Goal: Task Accomplishment & Management: Manage account settings

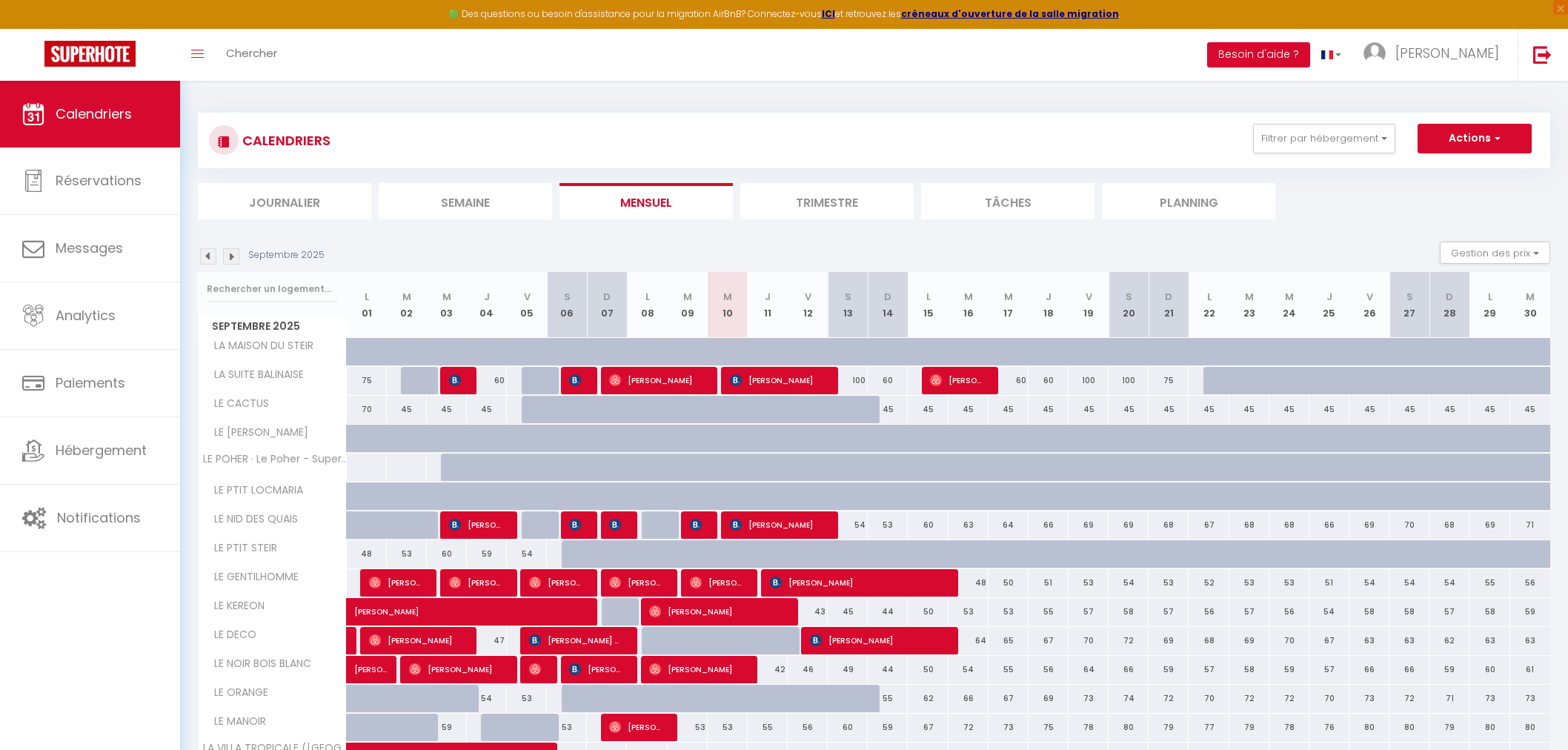
select select
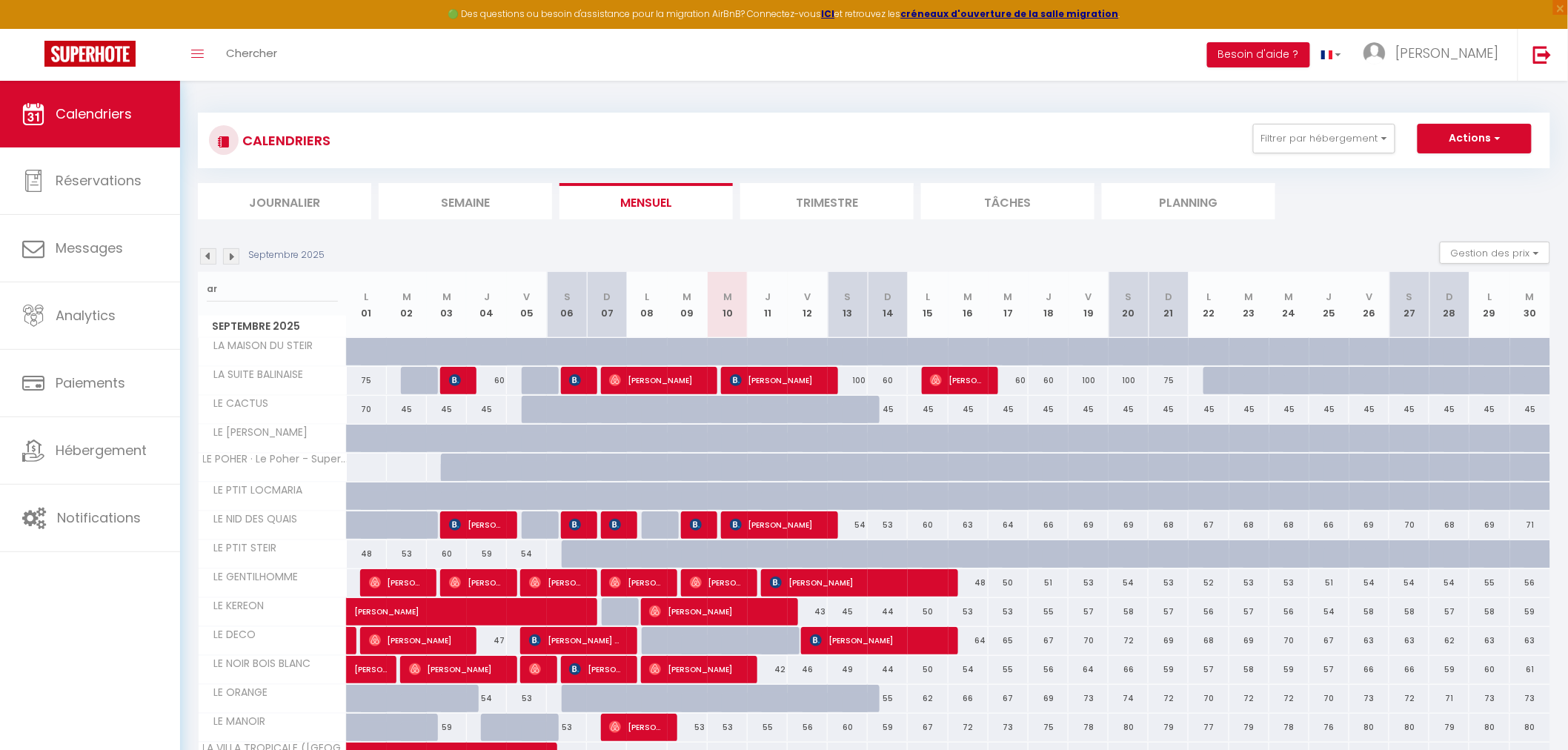
type input "ari"
select select
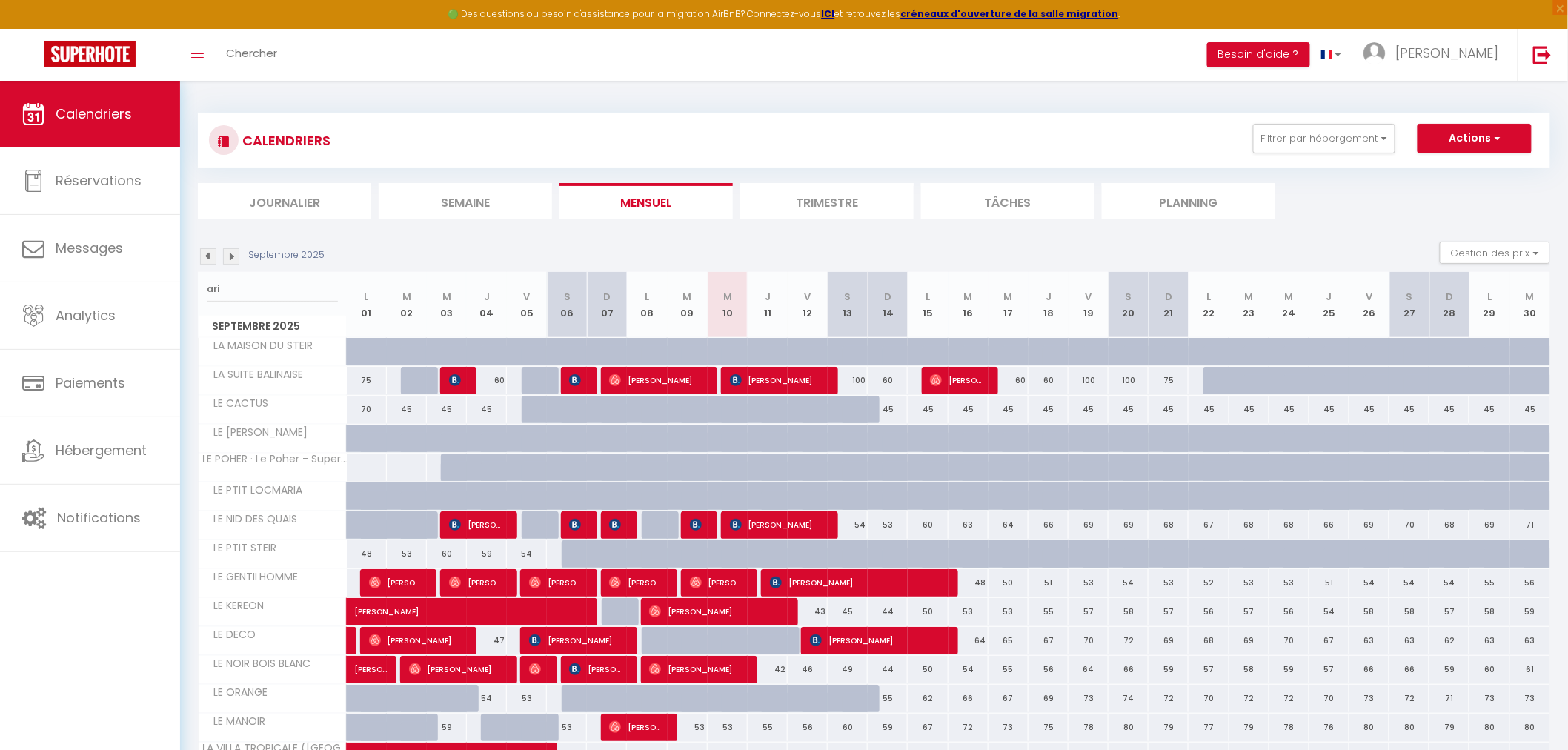
select select
type input "arist"
select select
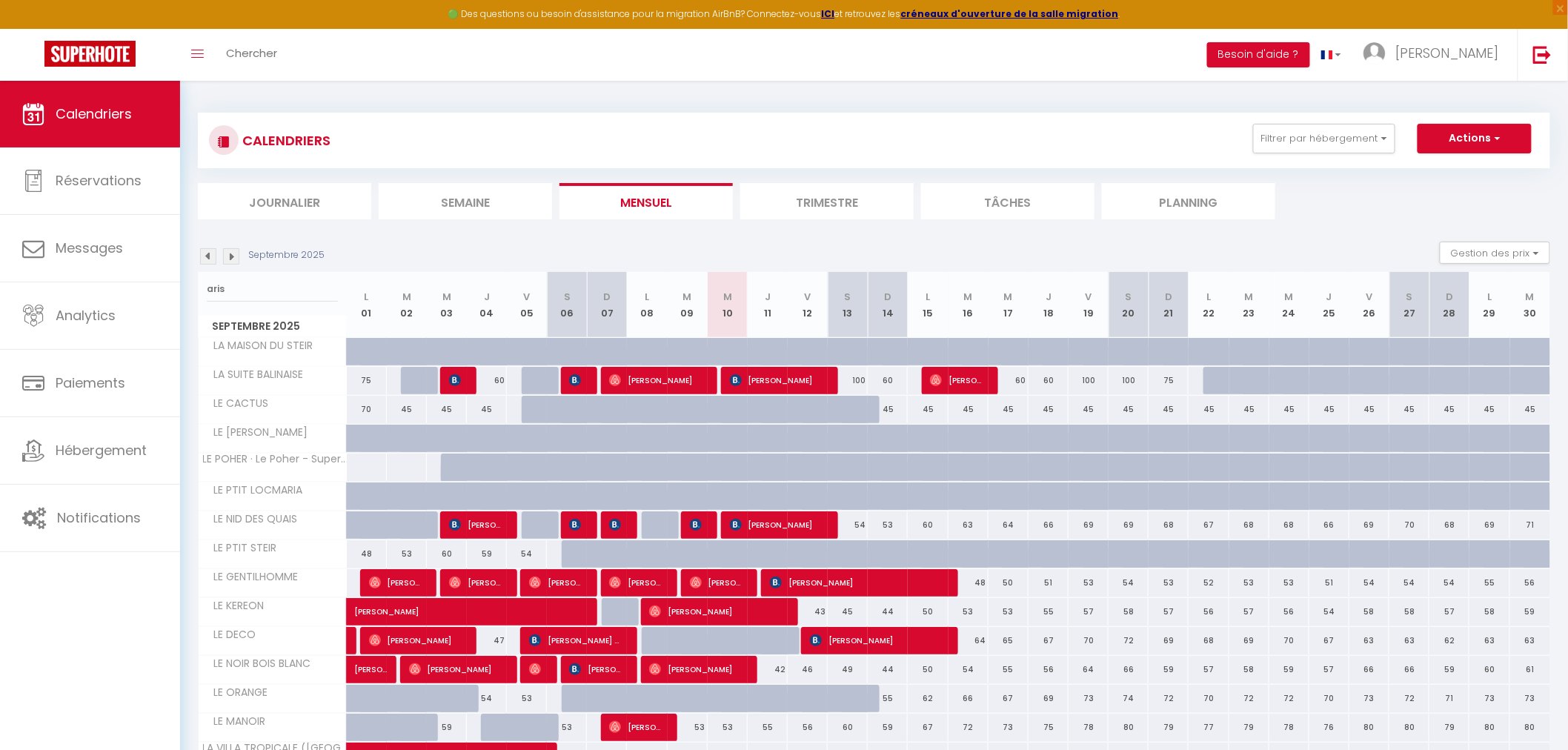
select select
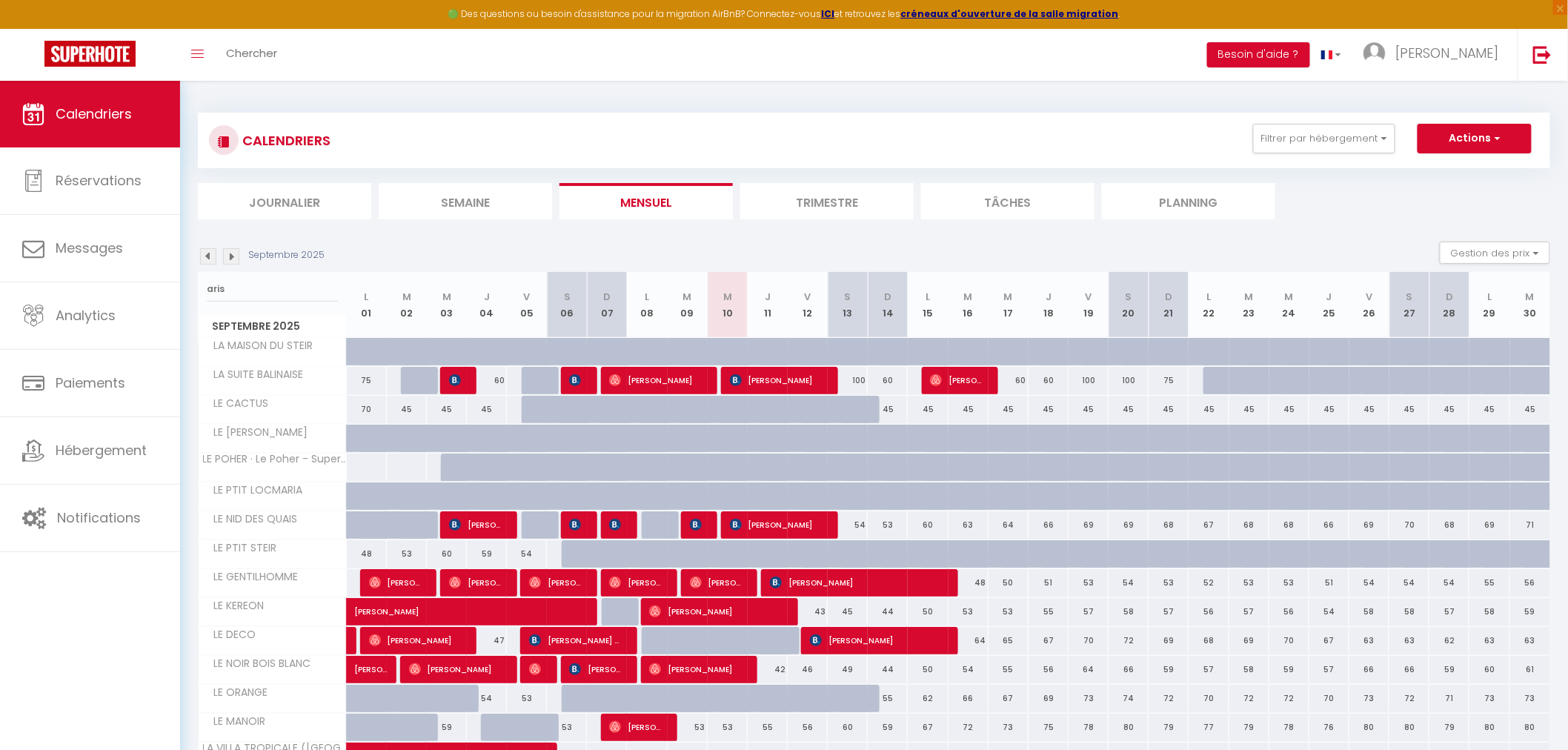
select select
type input "aristi"
select select
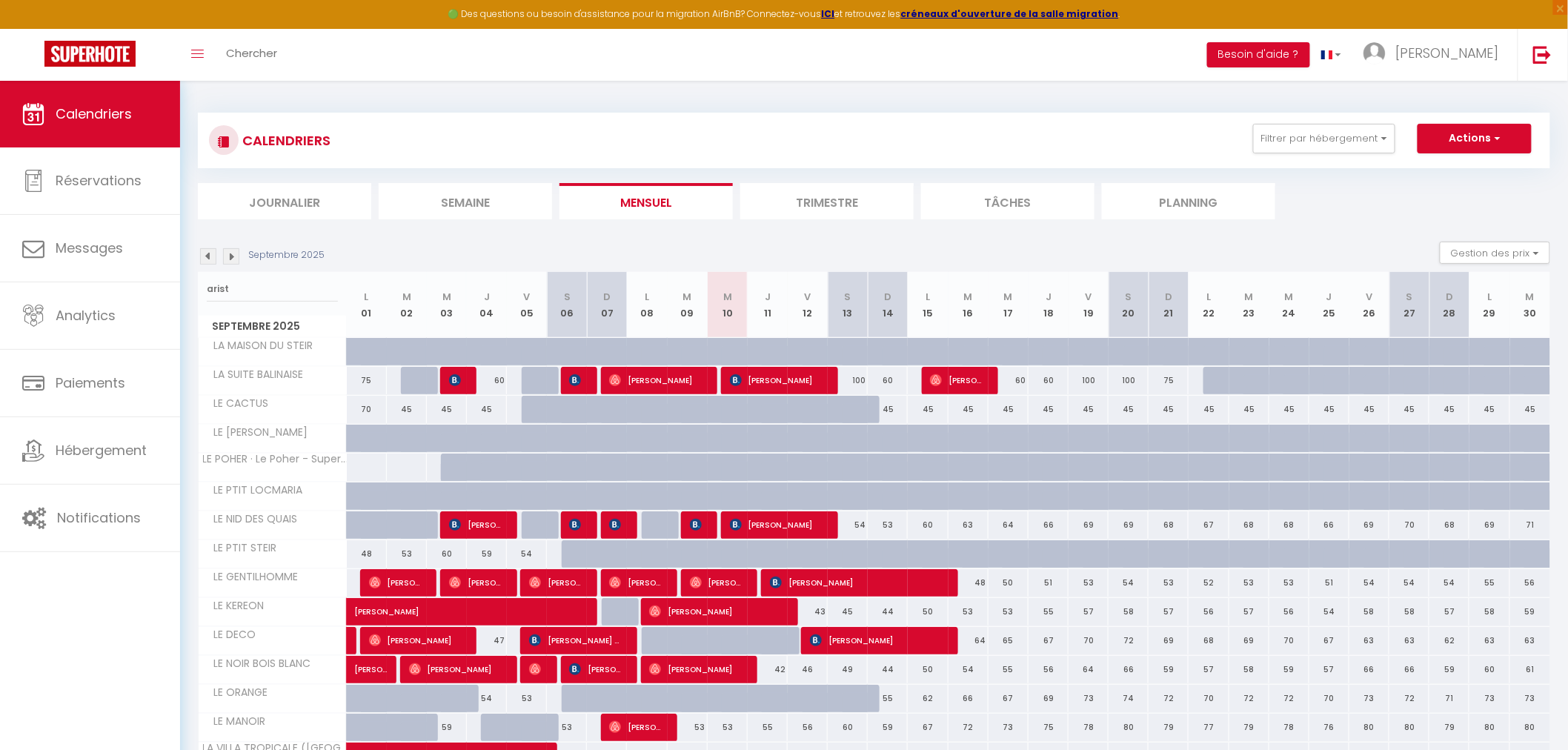
select select
type input "[PERSON_NAME]"
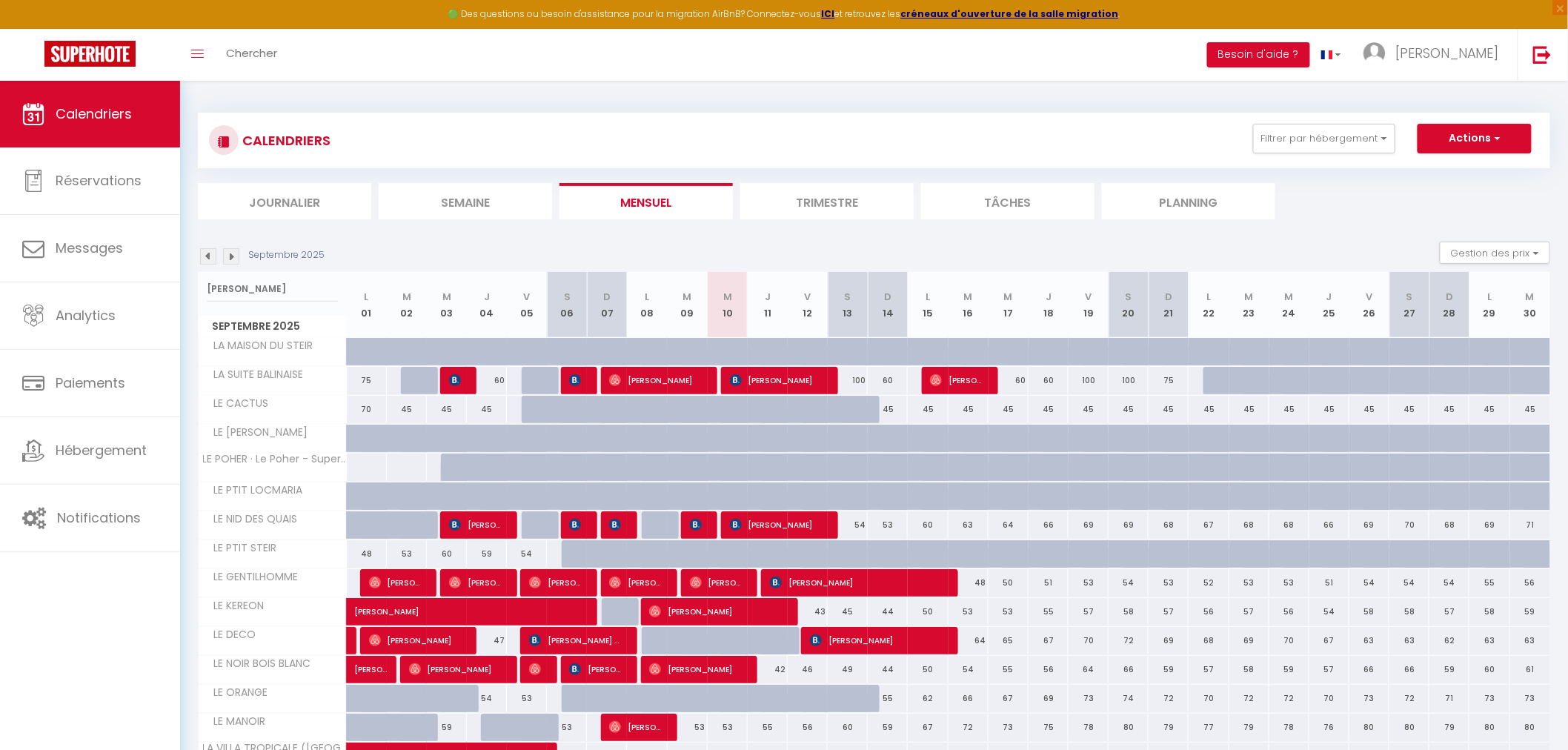
select select
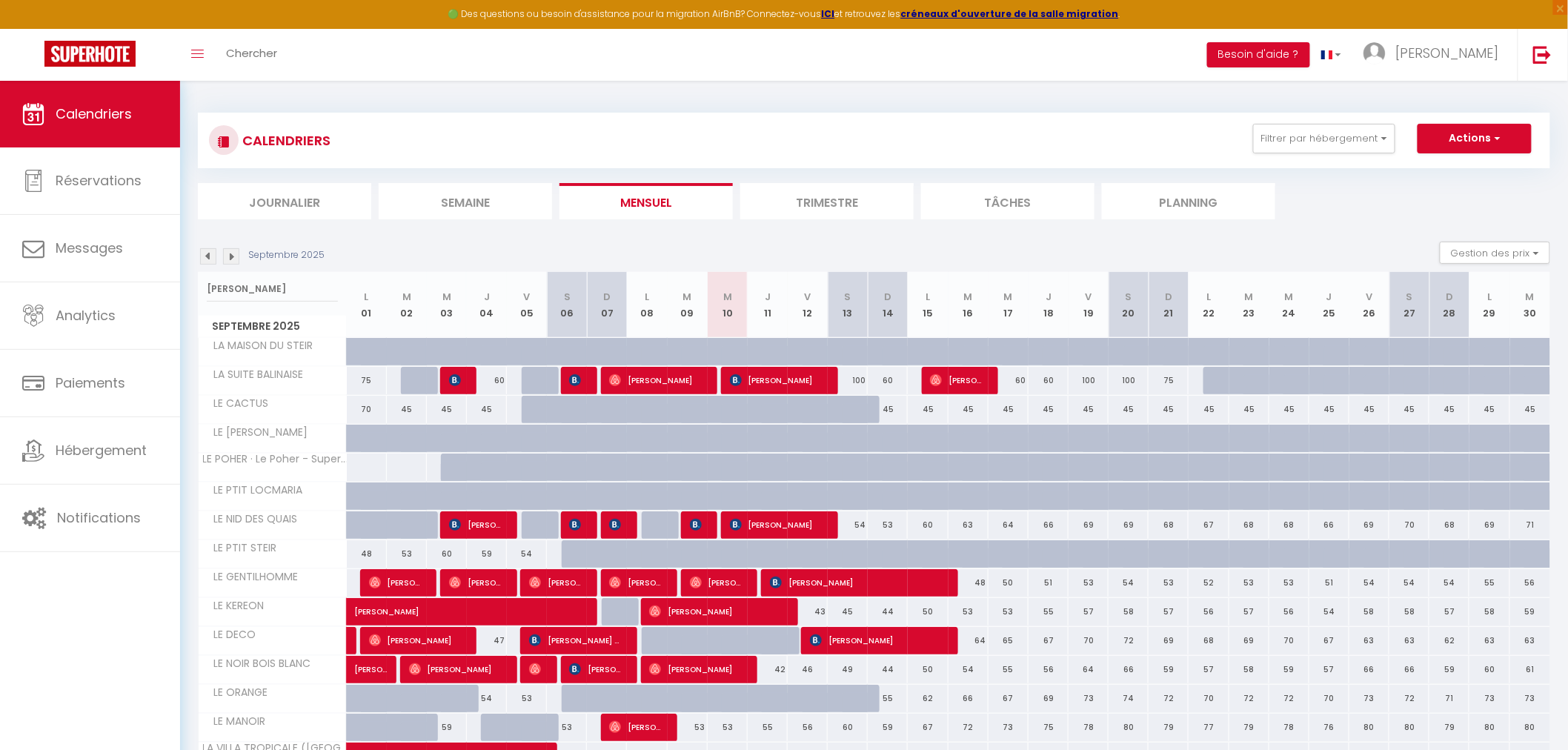
select select
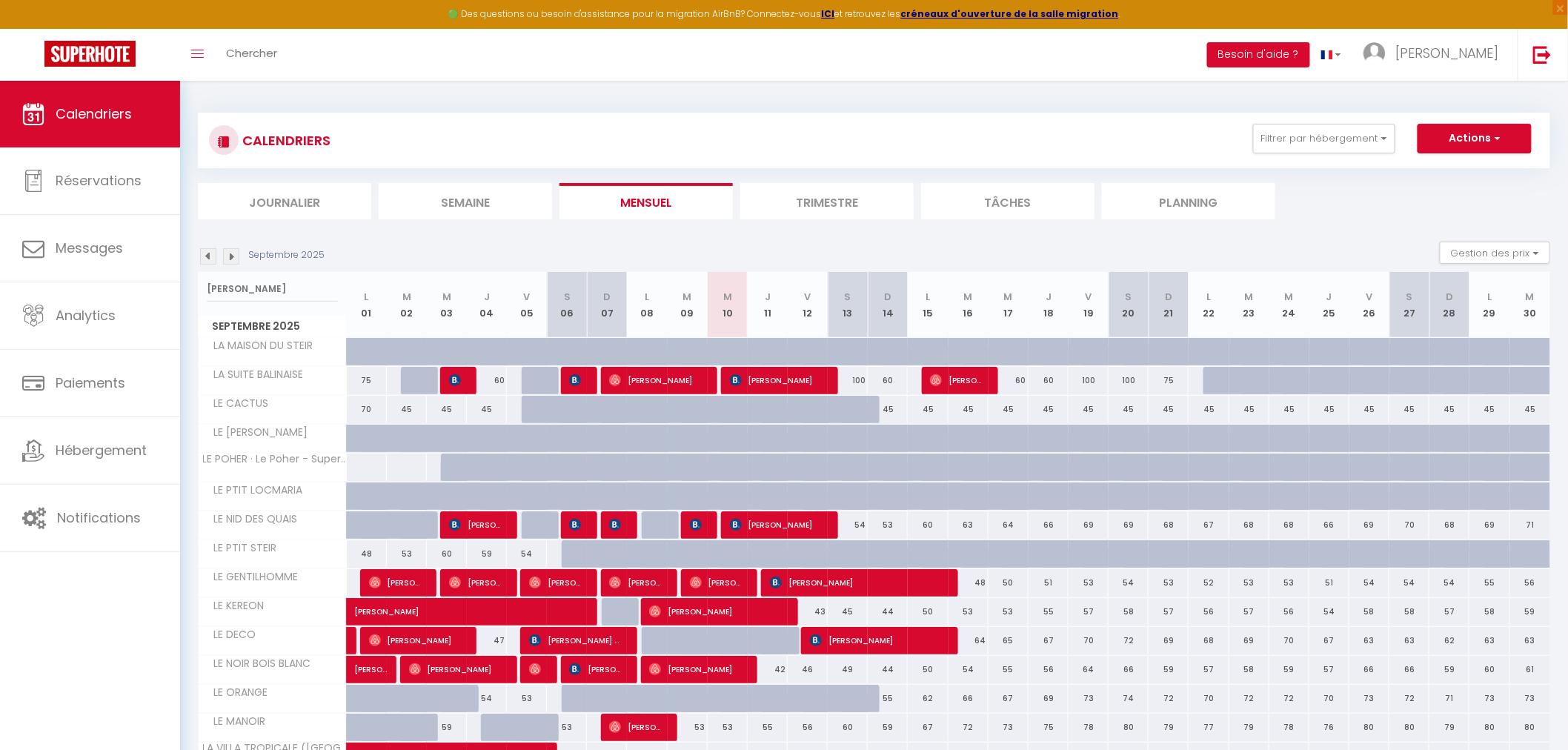
select select
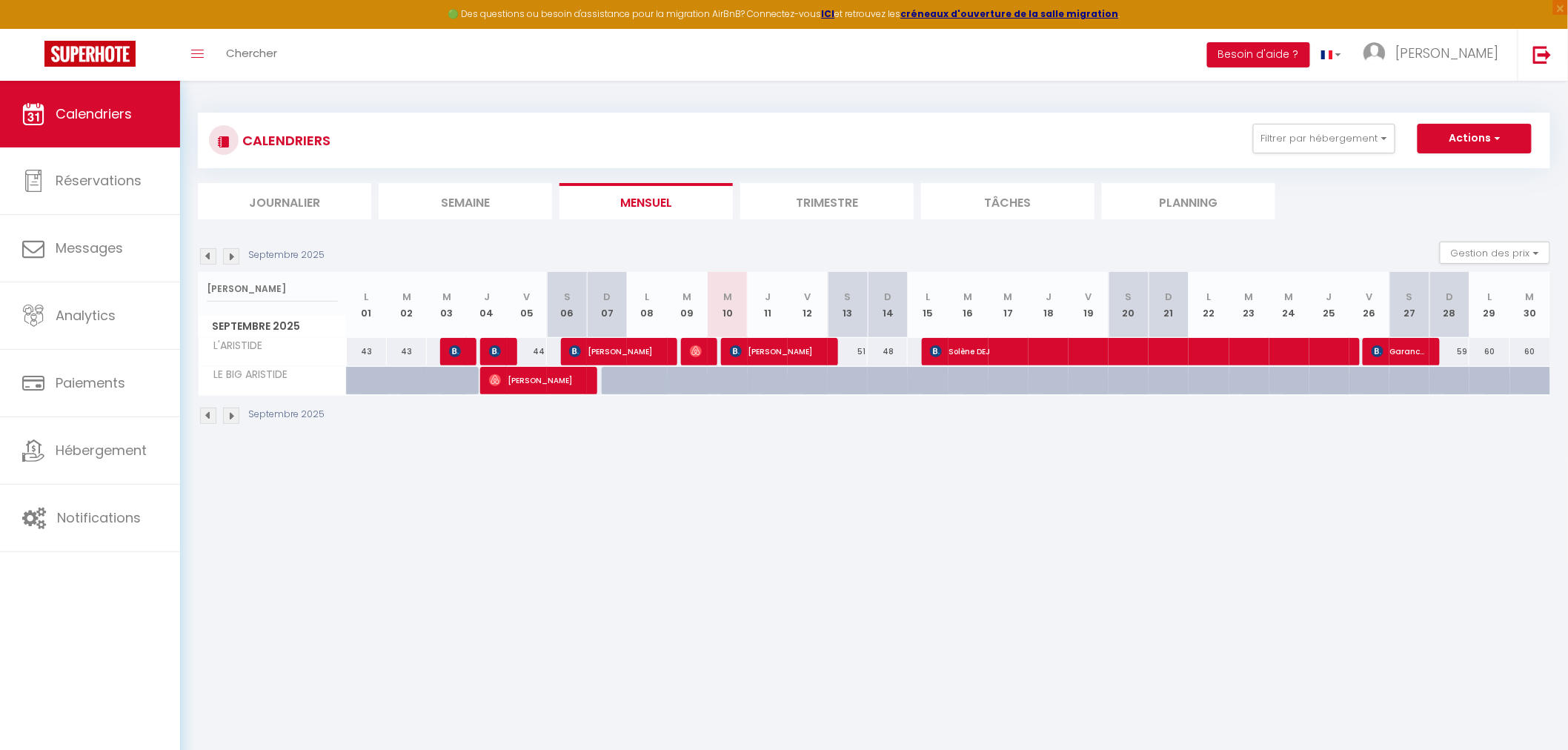
type input "[PERSON_NAME]"
click at [694, 350] on img at bounding box center [696, 351] width 12 height 12
select select "OK"
select select "0"
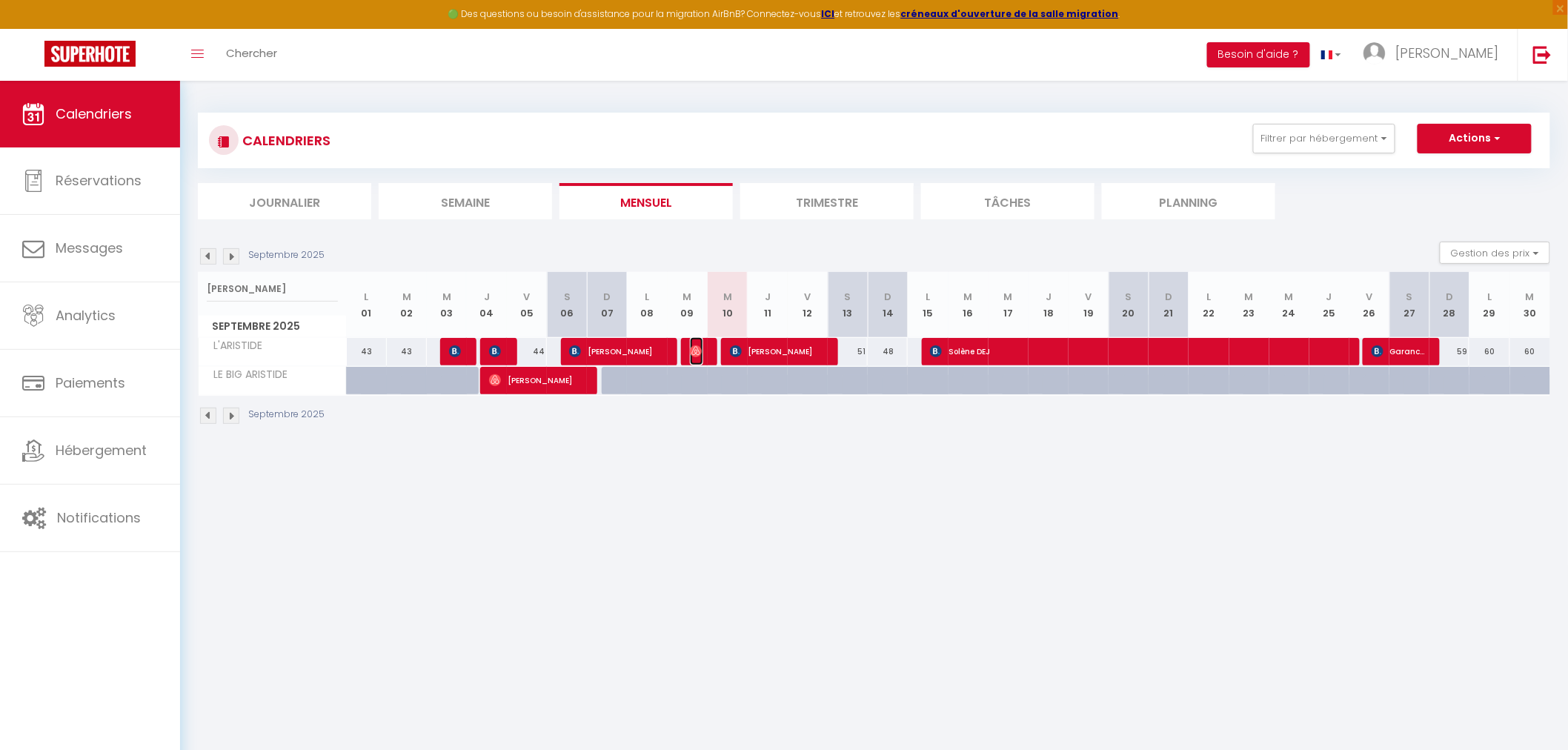
select select "0"
select select "1"
select select
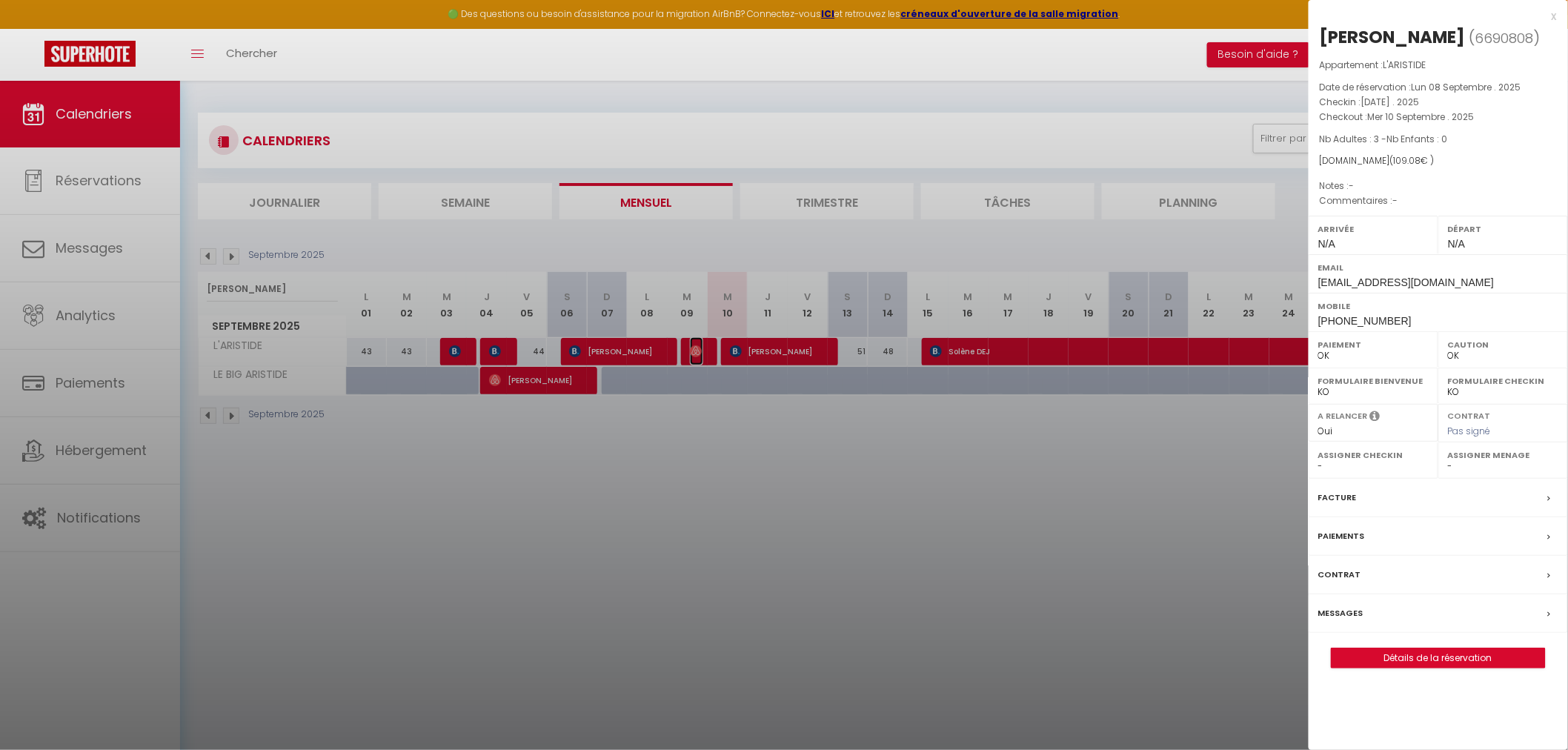
select select "35679"
click at [913, 581] on div at bounding box center [784, 375] width 1568 height 750
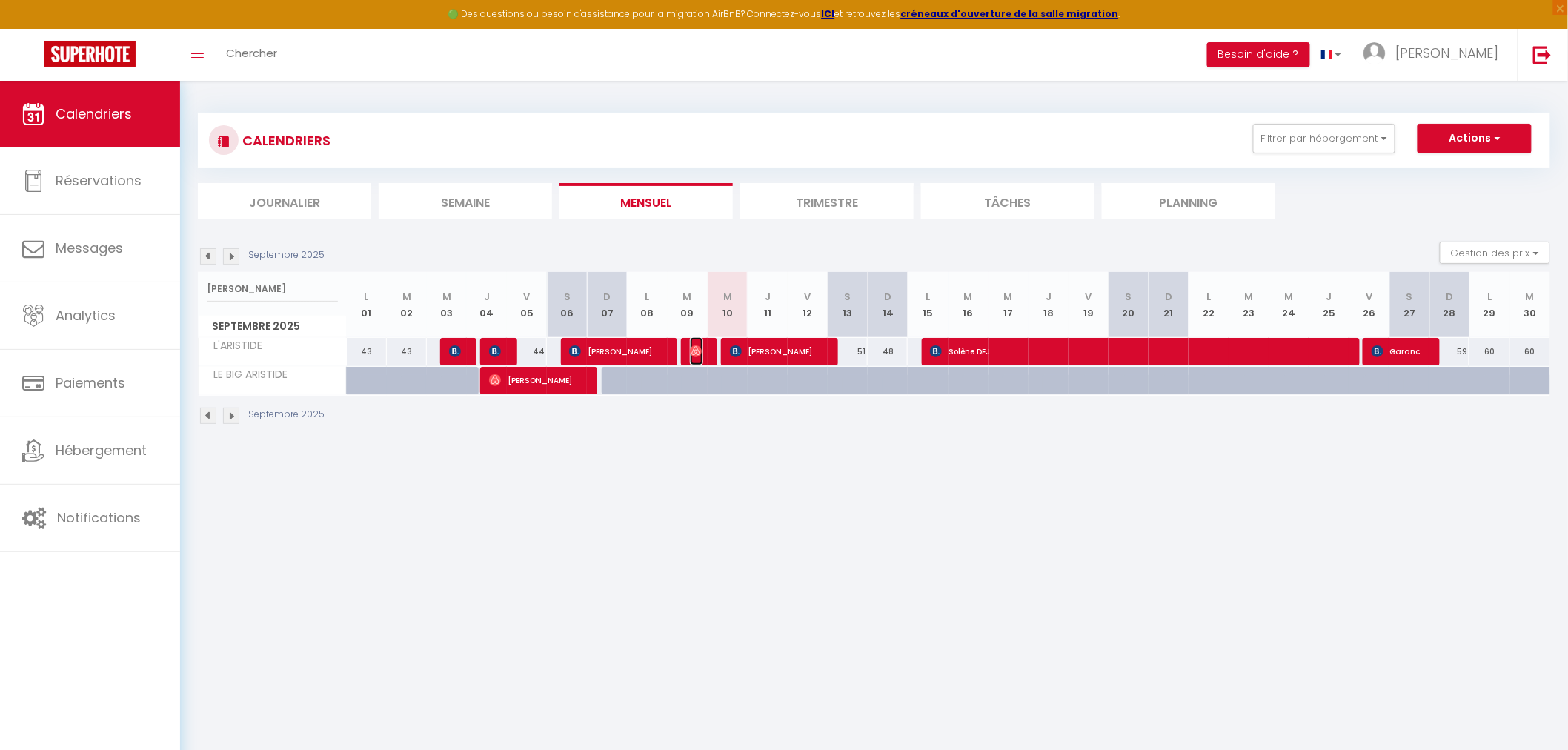
click at [697, 342] on span "[PERSON_NAME]" at bounding box center [697, 352] width 13 height 29
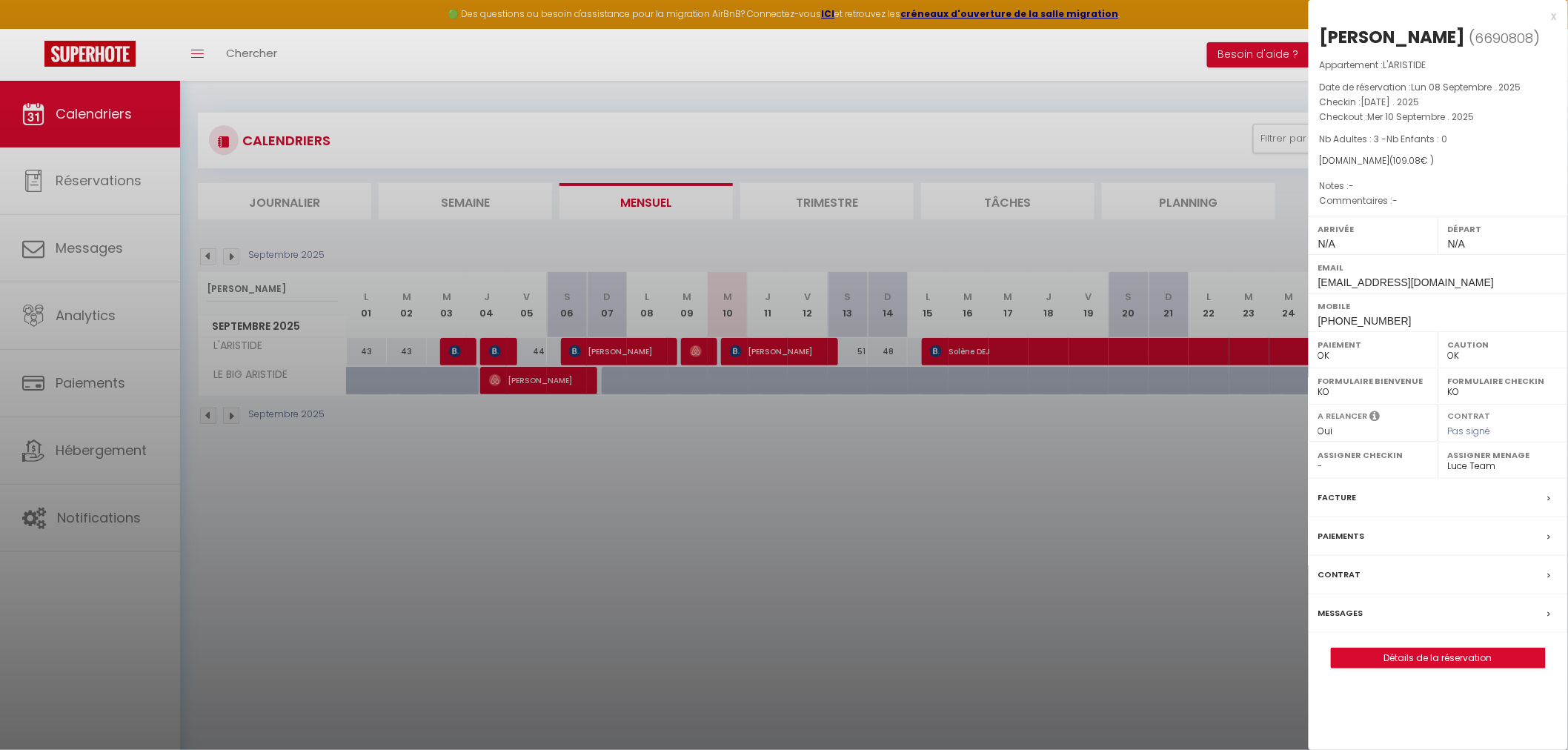
click at [1549, 15] on div "x" at bounding box center [1434, 16] width 249 height 18
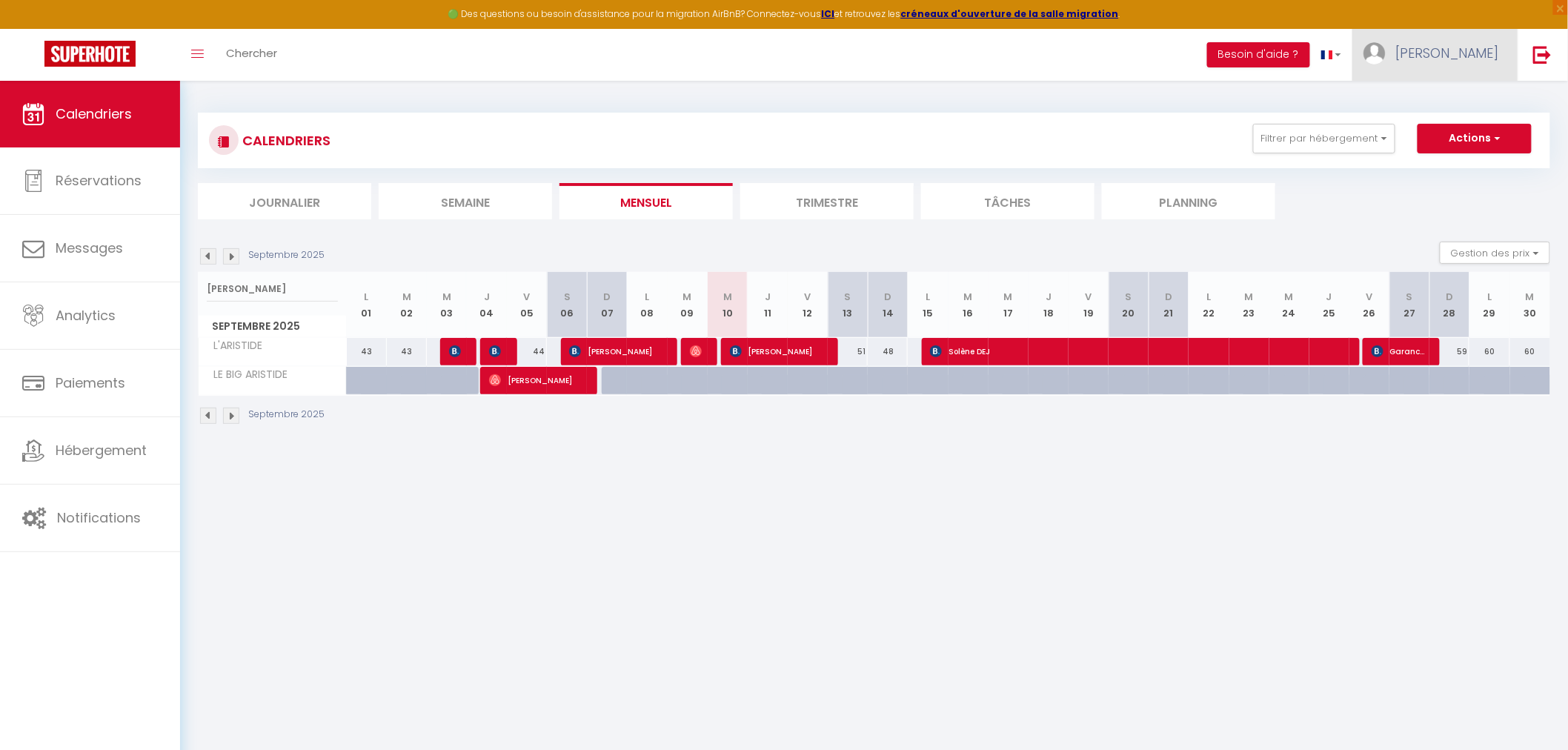
click at [1470, 53] on span "[PERSON_NAME]" at bounding box center [1448, 53] width 104 height 18
click at [1455, 129] on link "Équipe" at bounding box center [1459, 129] width 110 height 25
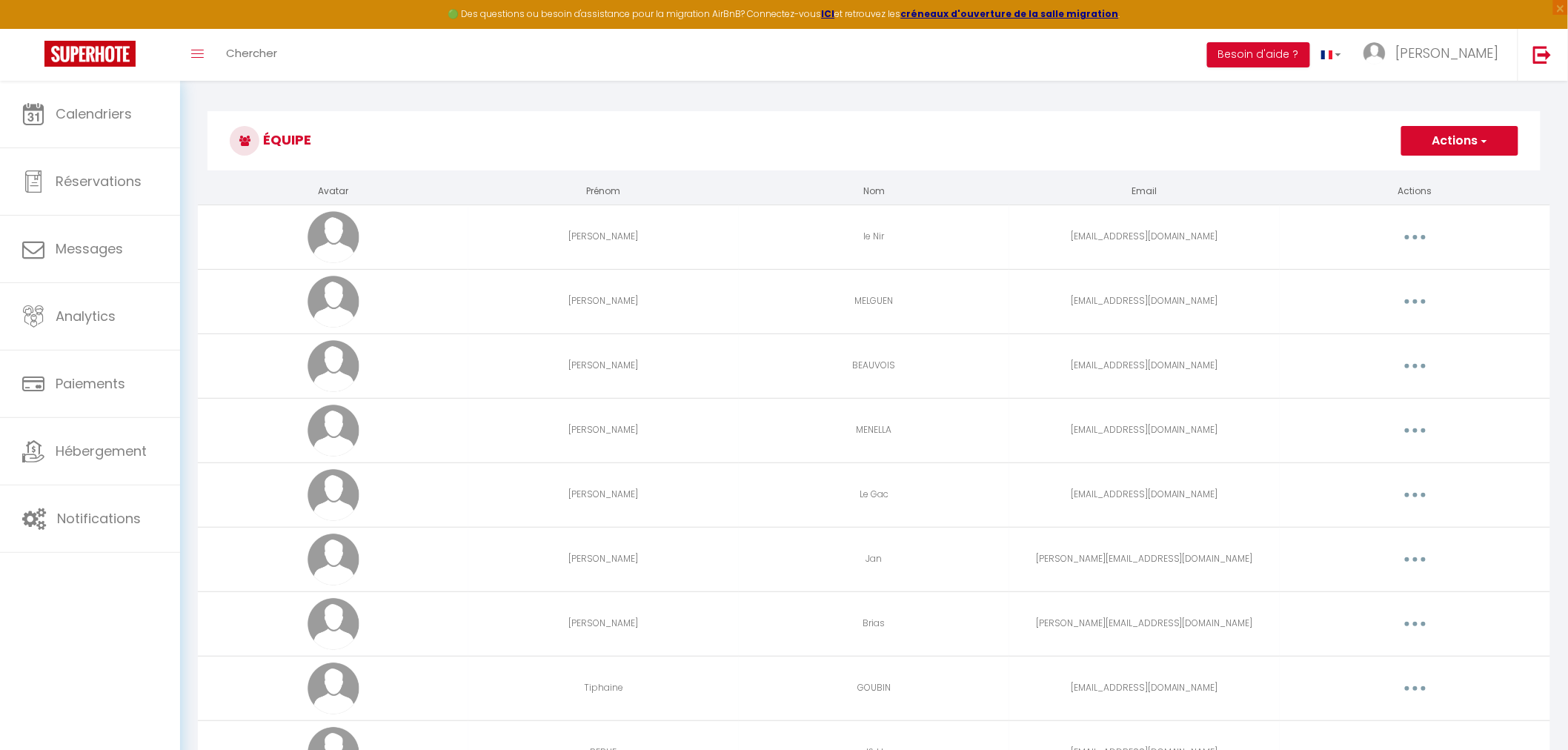
click at [1340, 141] on h3 "Équipe" at bounding box center [874, 140] width 1334 height 60
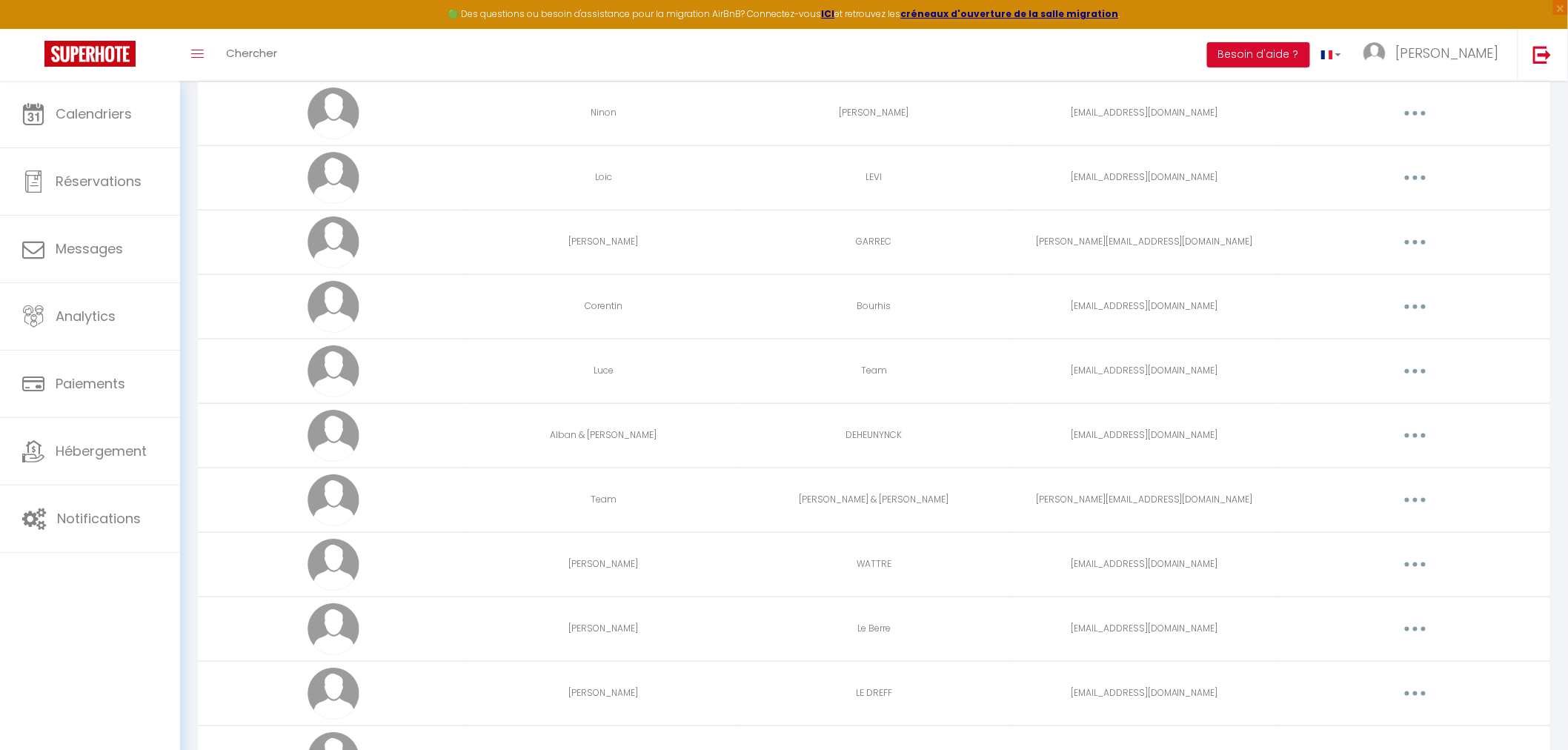
click at [1418, 371] on button "button" at bounding box center [1415, 371] width 41 height 24
click at [1370, 406] on link "Editer" at bounding box center [1377, 406] width 110 height 25
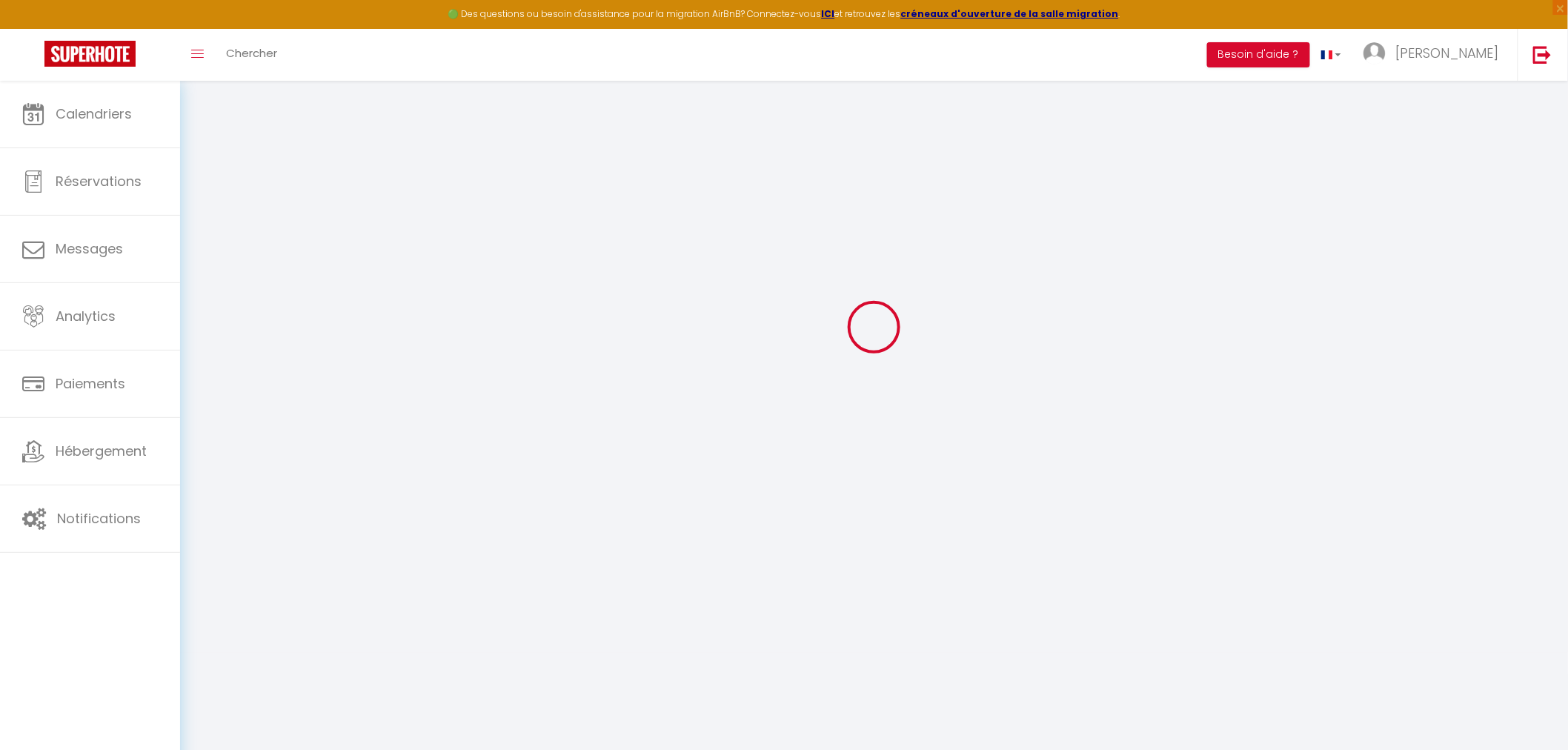
type input "Luce"
type input "Team"
type input "[EMAIL_ADDRESS][DOMAIN_NAME]"
type textarea "[URL][DOMAIN_NAME]"
checkbox input "false"
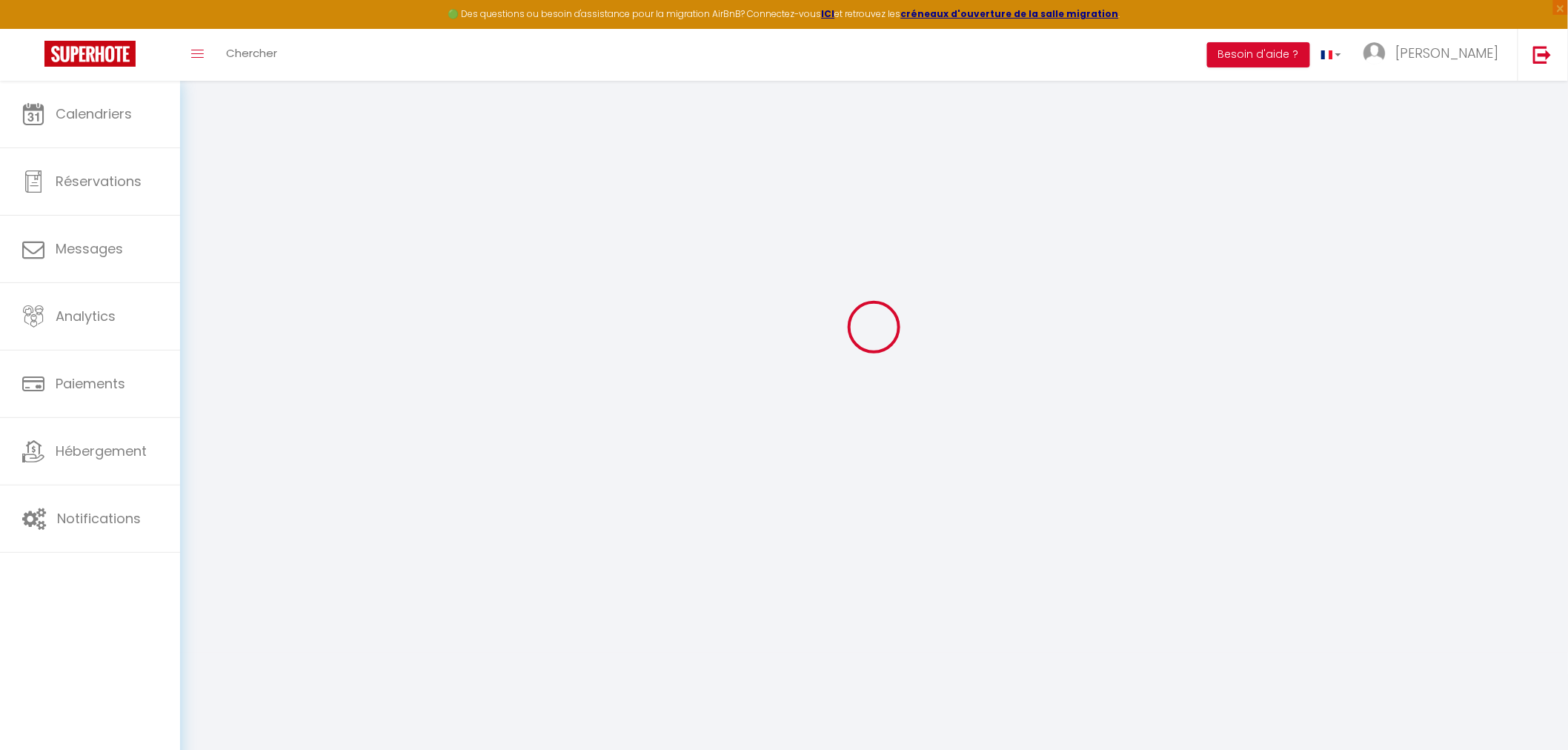
checkbox input "false"
checkbox input "true"
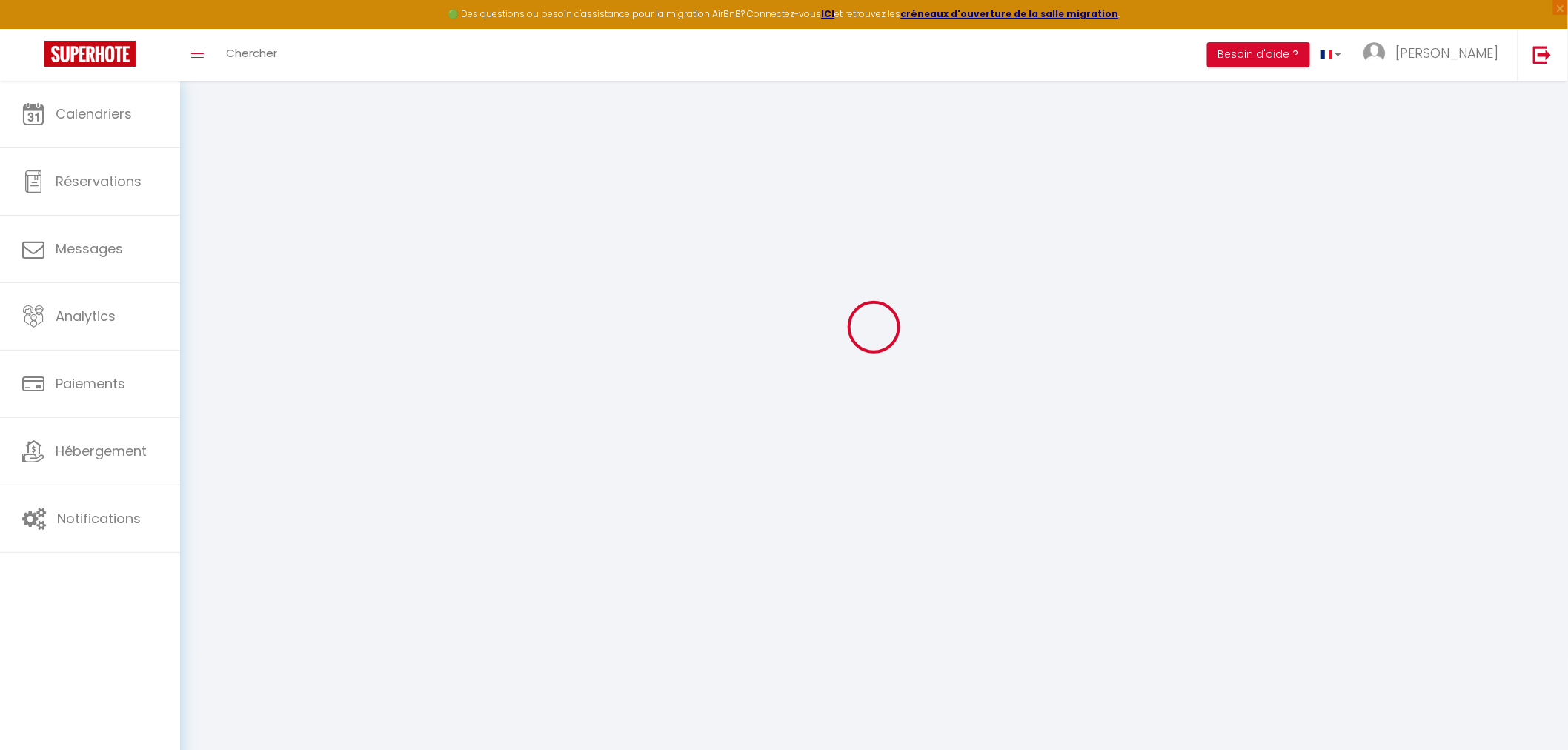
checkbox input "true"
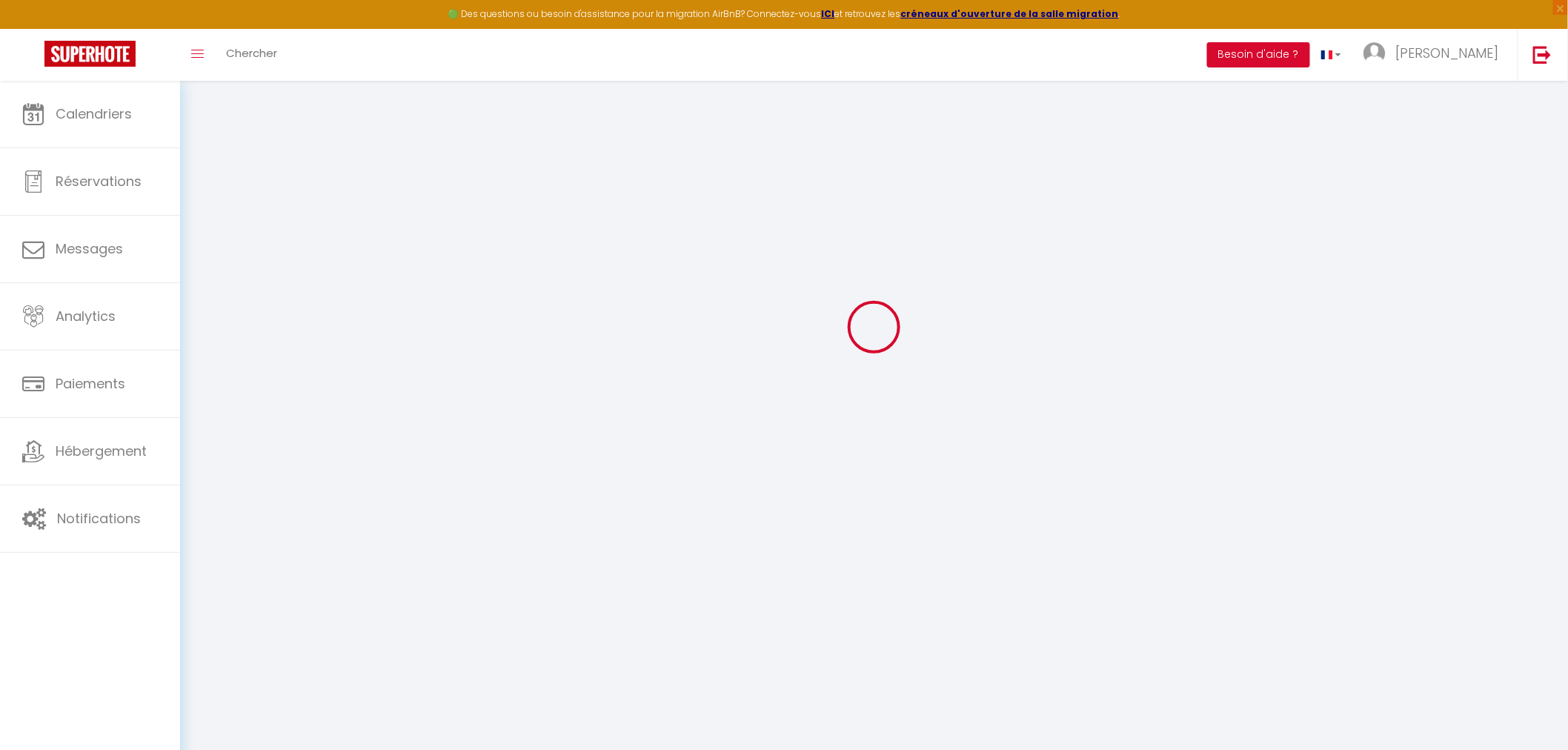
checkbox input "true"
checkbox input "false"
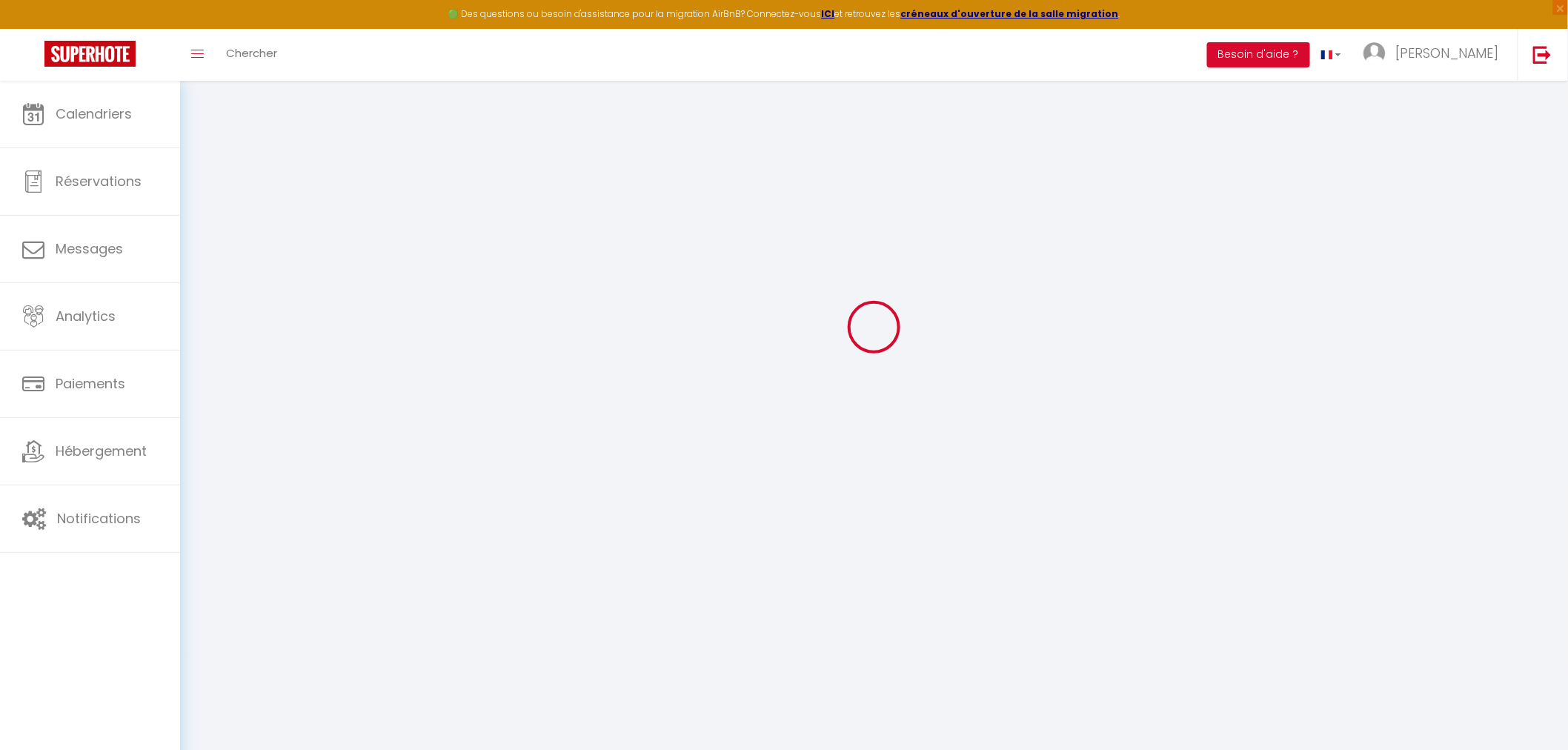
checkbox input "true"
checkbox input "false"
select select
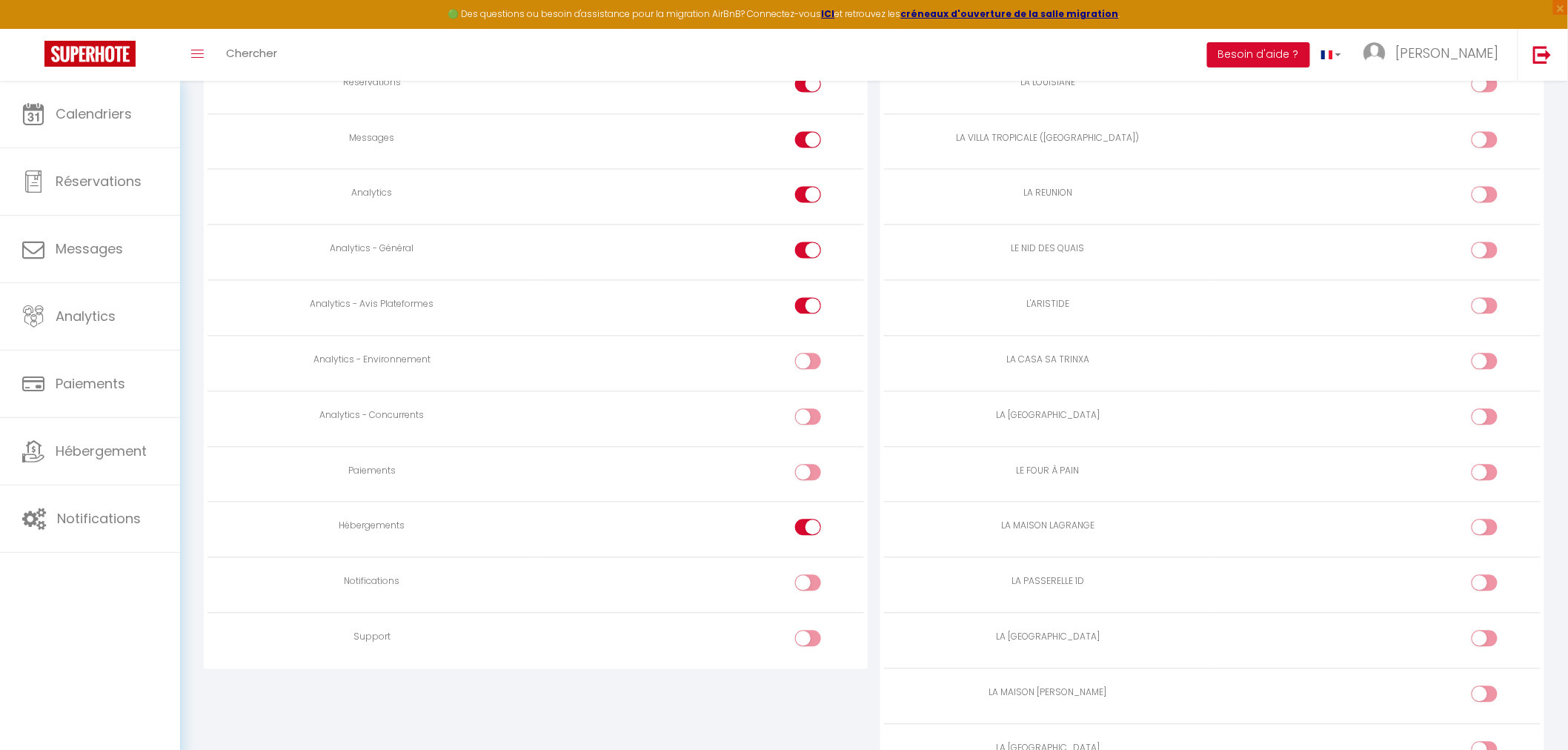
scroll to position [1158, 0]
click at [1497, 321] on input "checkbox" at bounding box center [1497, 314] width 26 height 22
click at [1478, 319] on div at bounding box center [1485, 311] width 26 height 16
click at [1485, 320] on input "checkbox" at bounding box center [1497, 314] width 26 height 22
checkbox input "false"
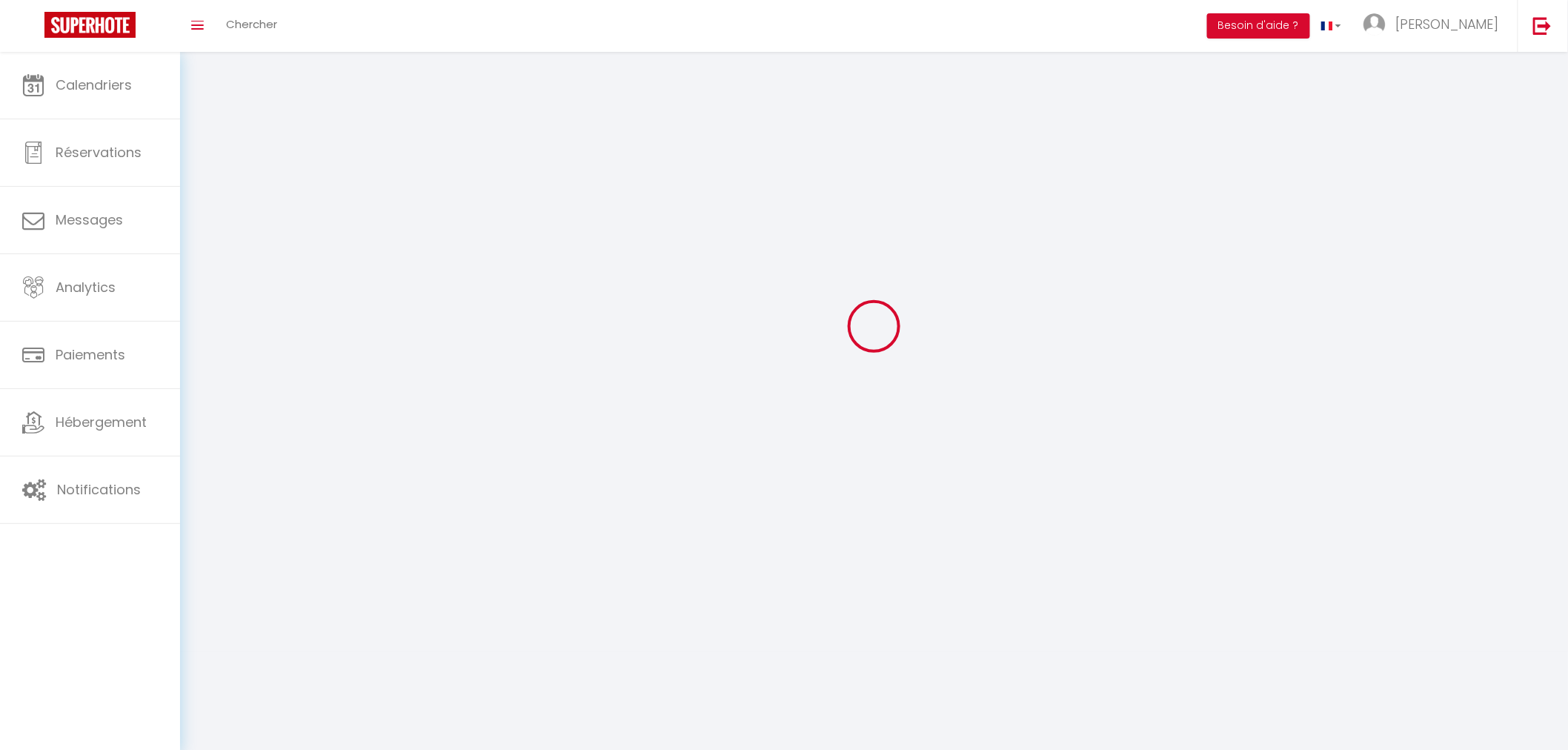
scroll to position [80, 0]
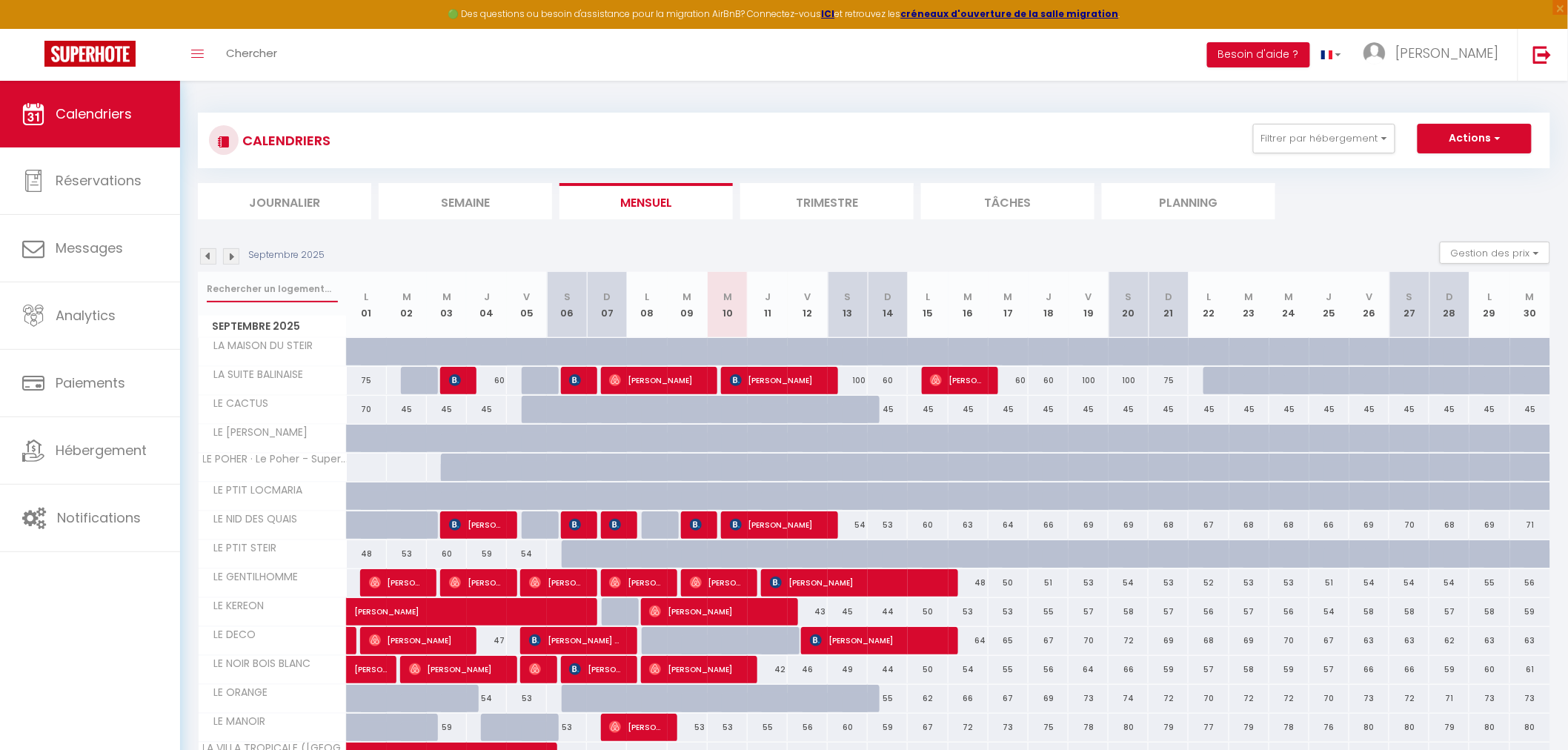
click at [269, 286] on input "text" at bounding box center [272, 289] width 131 height 27
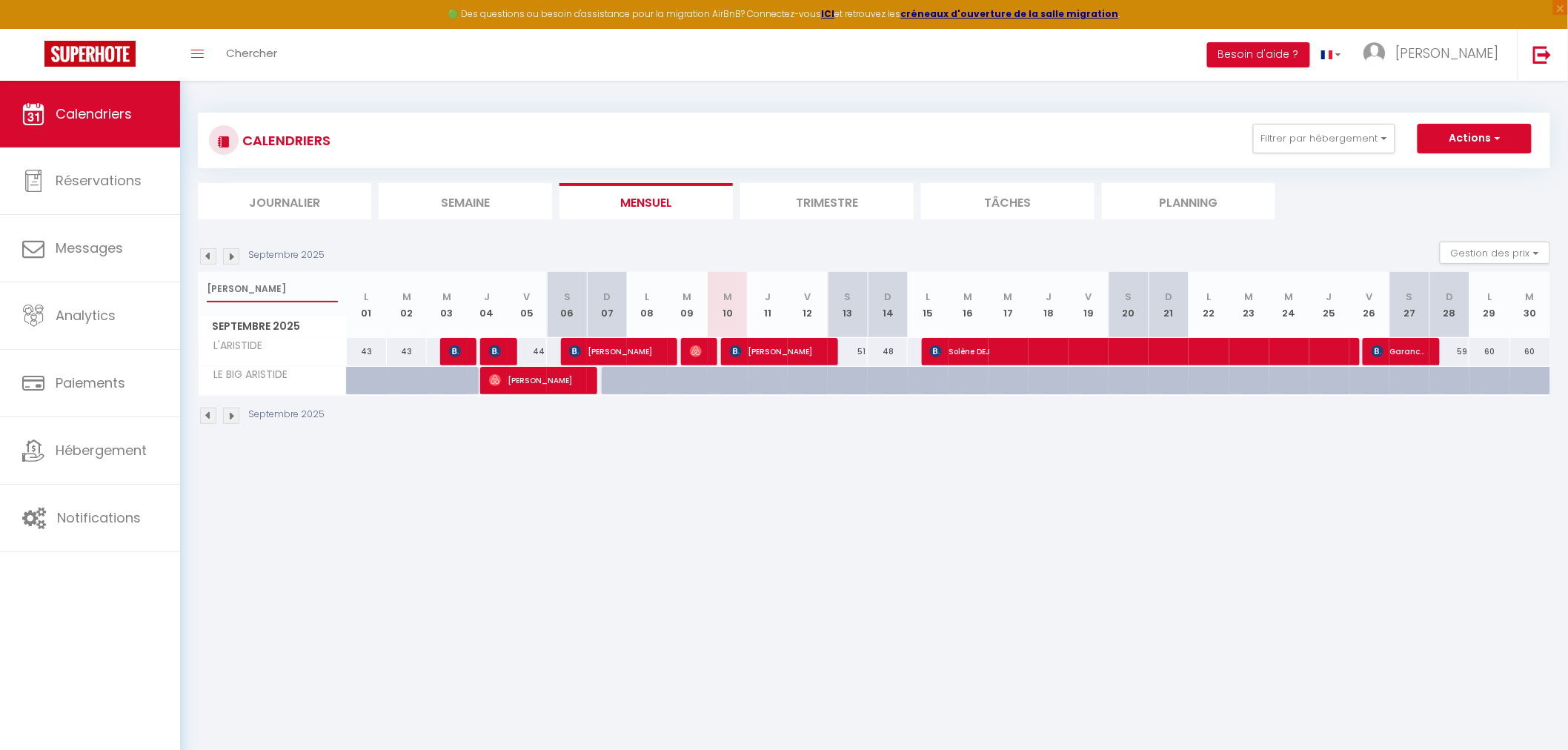
click at [225, 286] on input "[PERSON_NAME]" at bounding box center [272, 289] width 131 height 27
type input "balinaise"
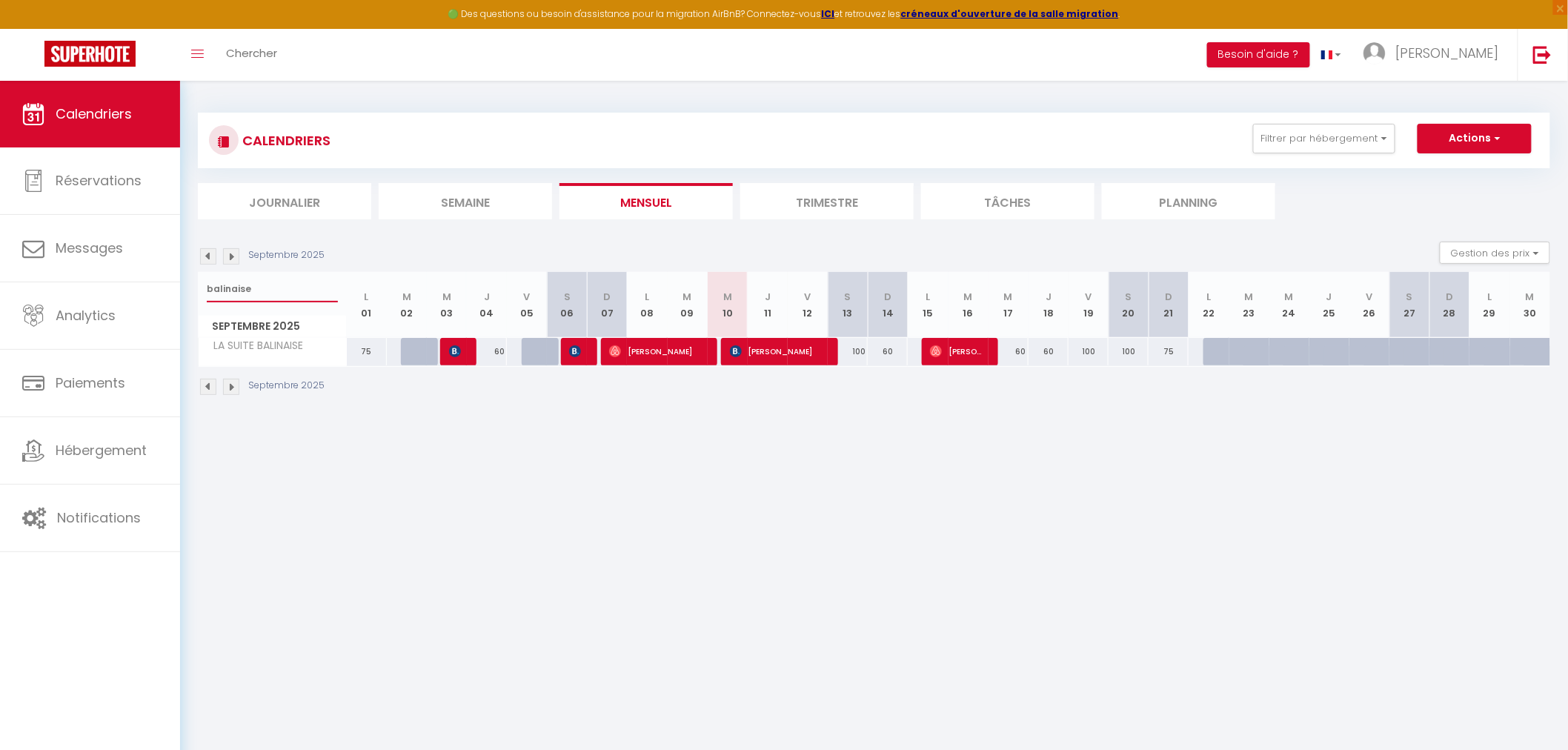
click at [302, 291] on input "balinaise" at bounding box center [272, 289] width 131 height 27
type input "48"
type input "Lun 01 Septembre 2025"
type input "[DATE]"
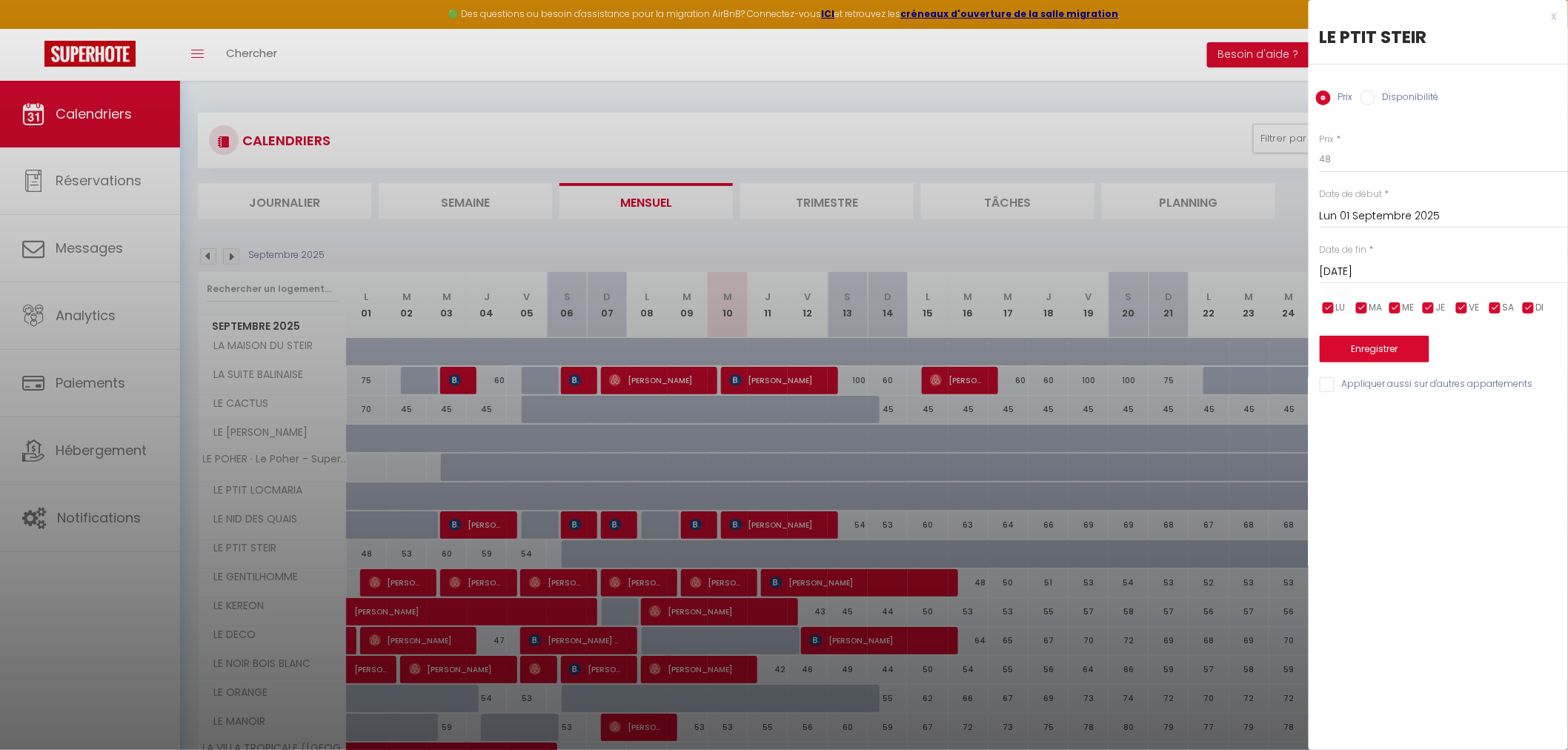
click at [1550, 22] on div "x" at bounding box center [1434, 16] width 249 height 18
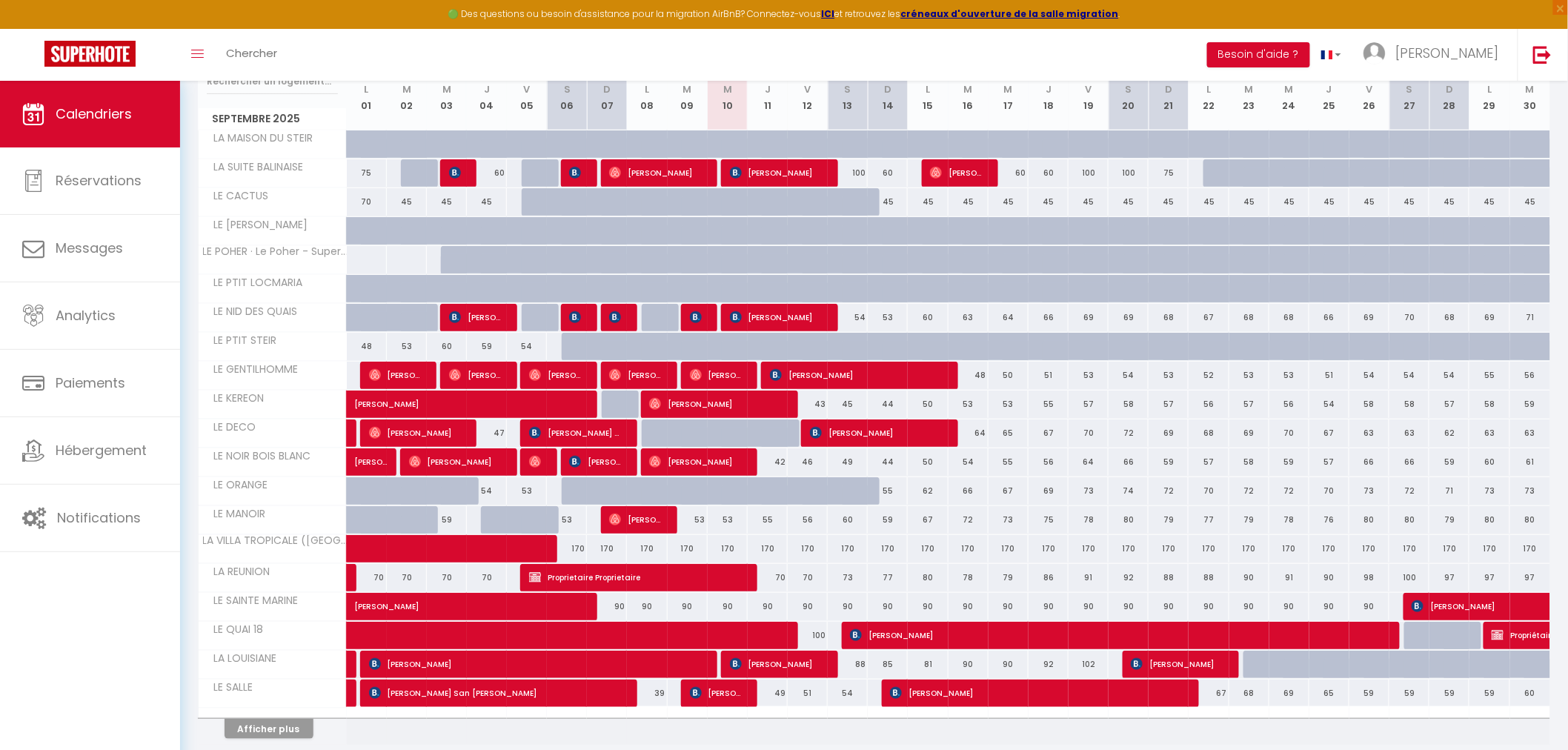
scroll to position [265, 0]
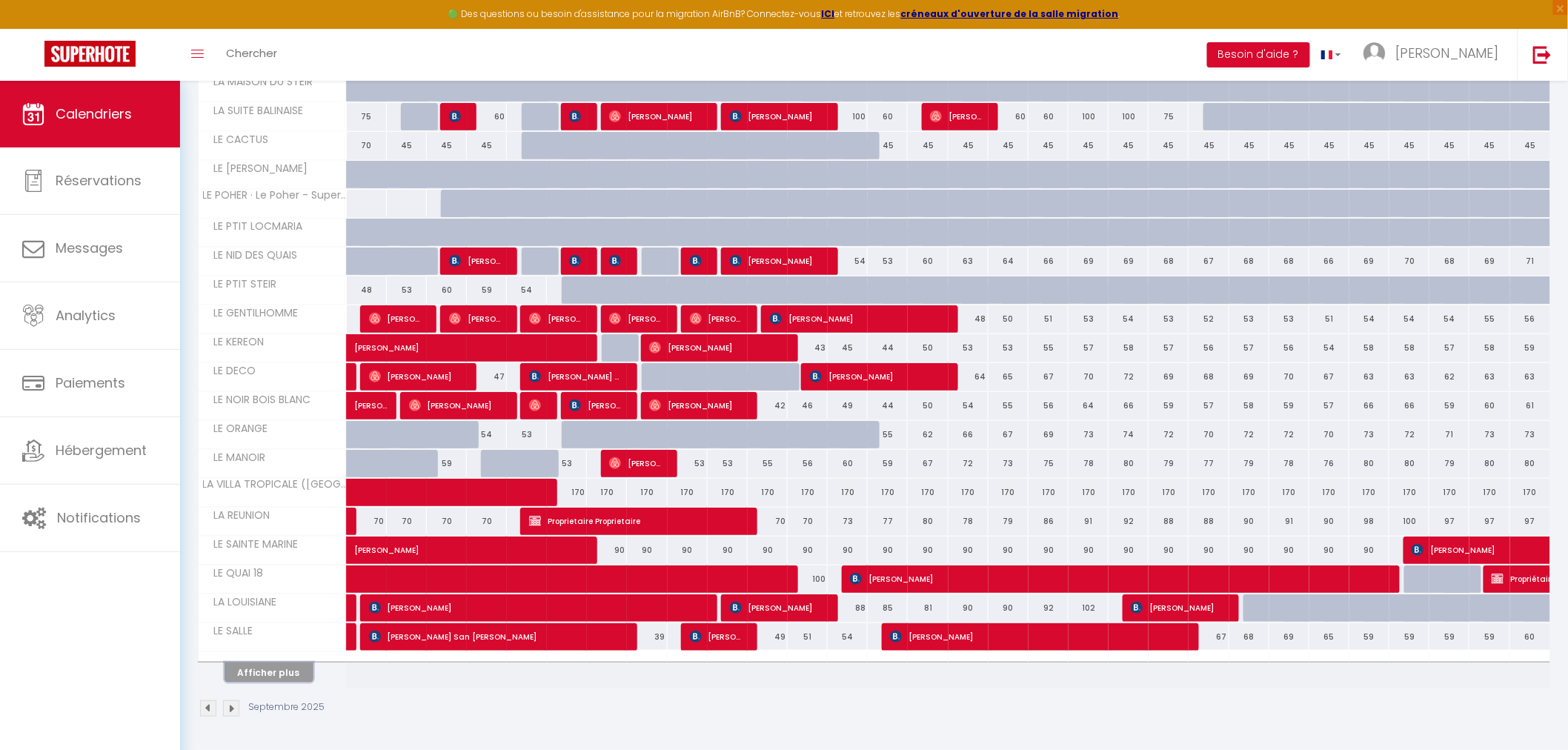
click at [270, 672] on button "Afficher plus" at bounding box center [269, 673] width 89 height 20
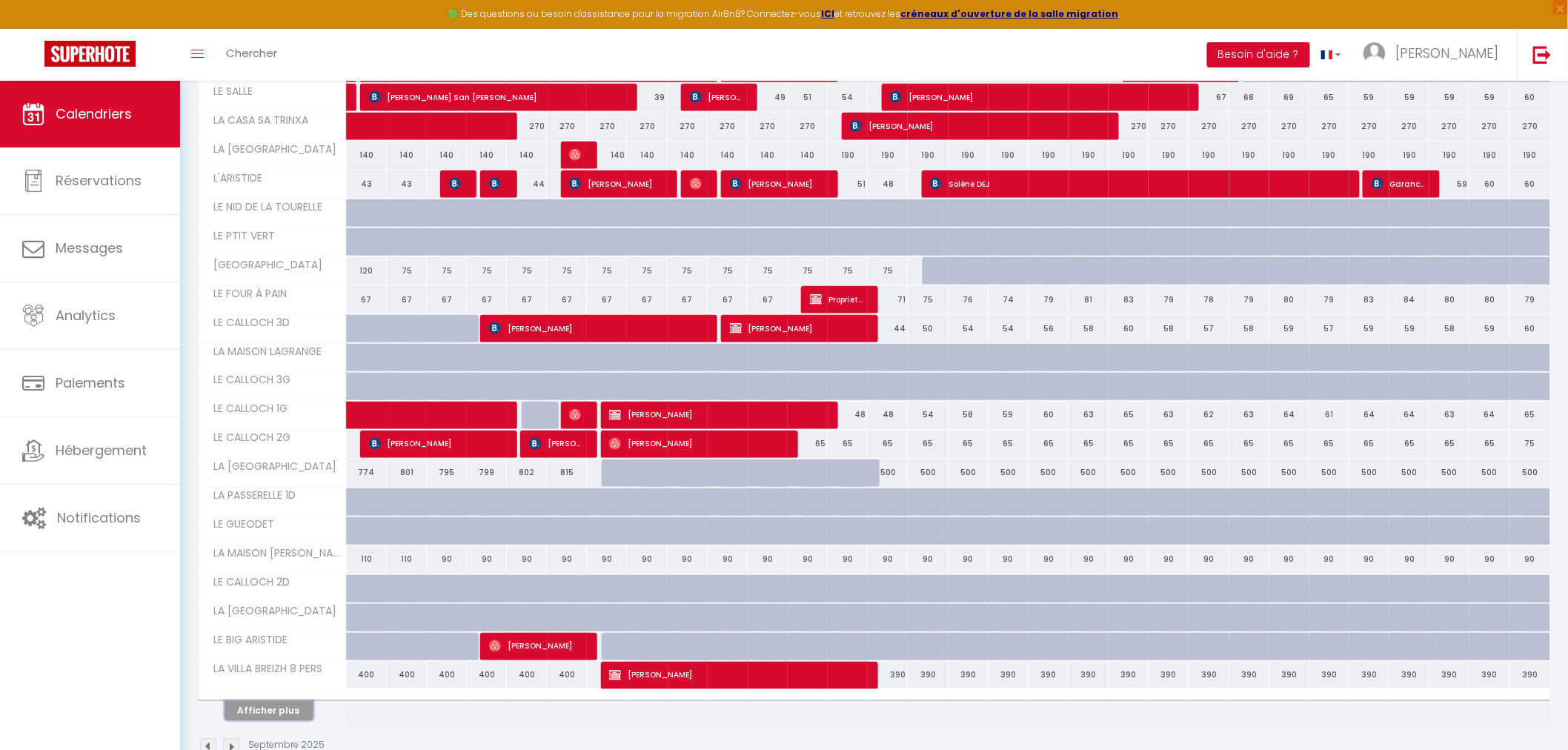
scroll to position [845, 0]
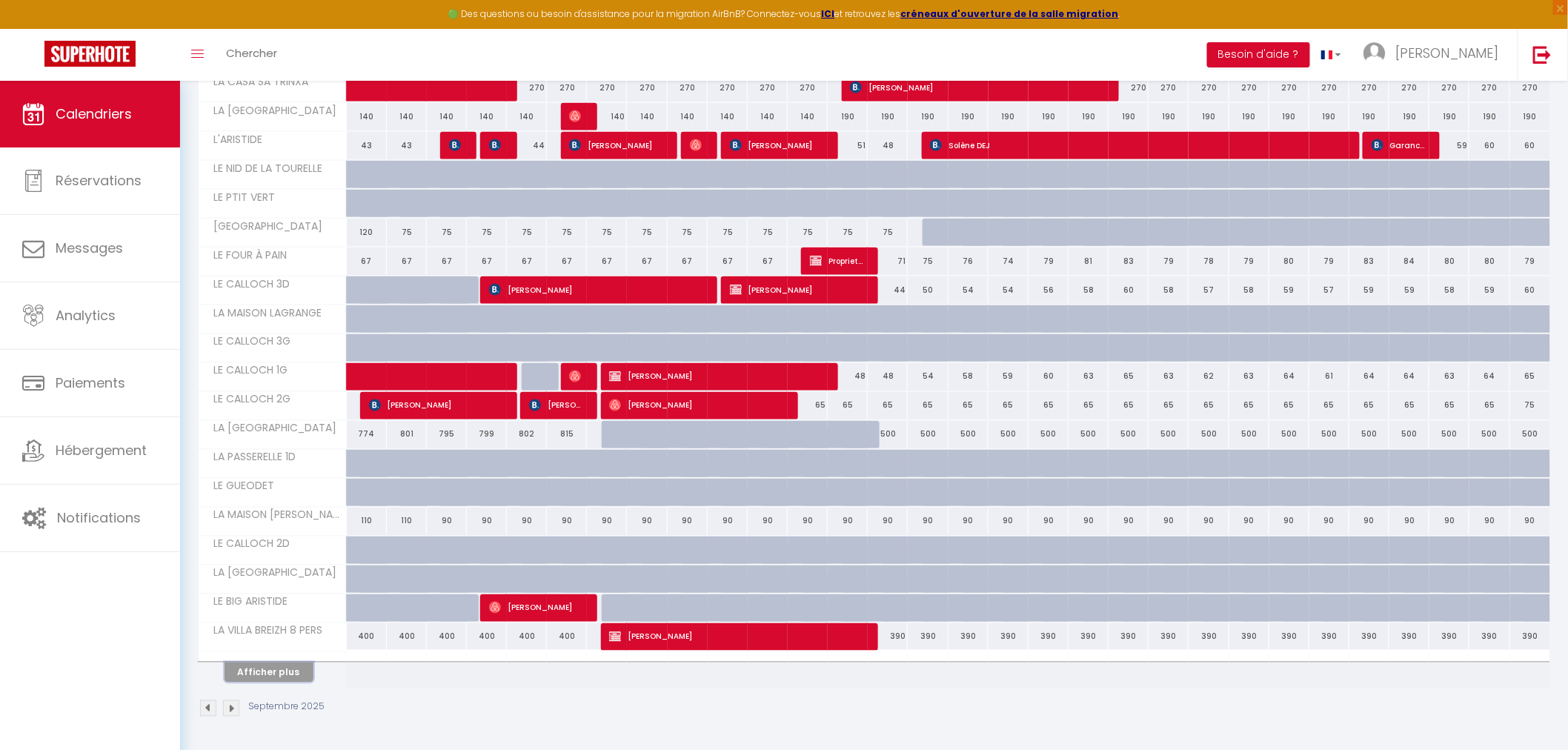
click at [282, 668] on button "Afficher plus" at bounding box center [269, 673] width 89 height 20
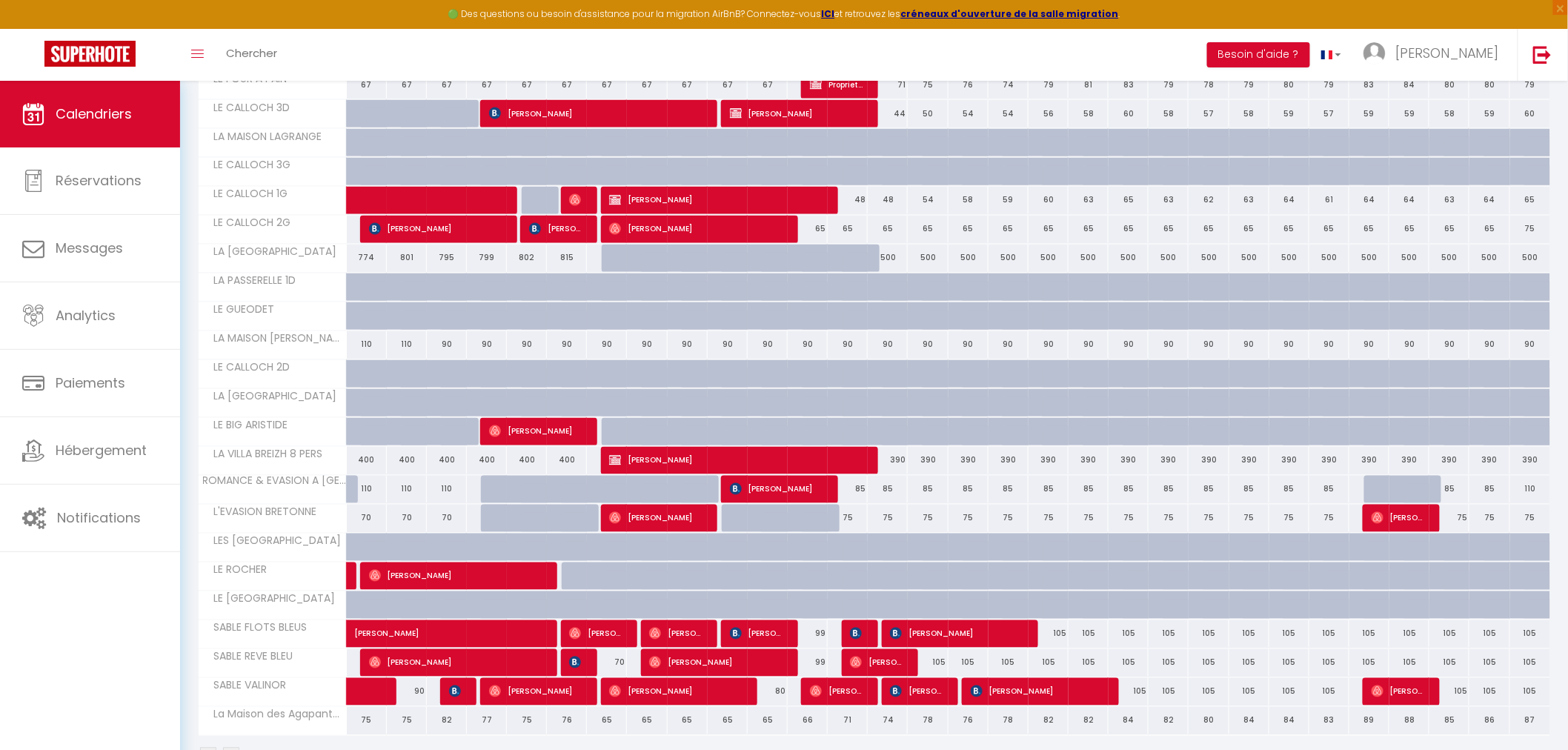
scroll to position [1069, 0]
